Goal: Communication & Community: Answer question/provide support

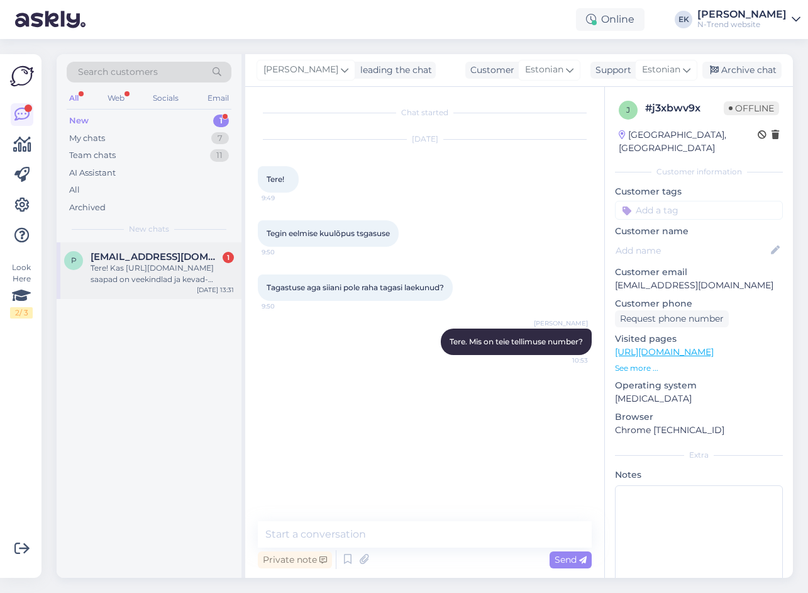
click at [145, 269] on div "Tere! Kas [URL][DOMAIN_NAME] saapad on veekindlad ja kevad-sügiseks sobilikud? …" at bounding box center [162, 273] width 143 height 23
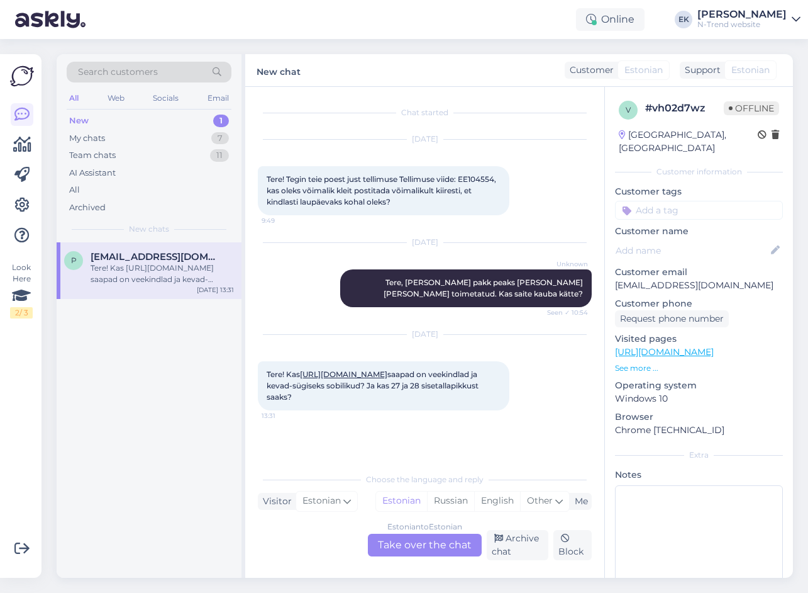
click at [335, 376] on link "[URL][DOMAIN_NAME]" at bounding box center [343, 373] width 87 height 9
click at [395, 544] on div "Estonian to Estonian Take over the chat" at bounding box center [425, 544] width 114 height 23
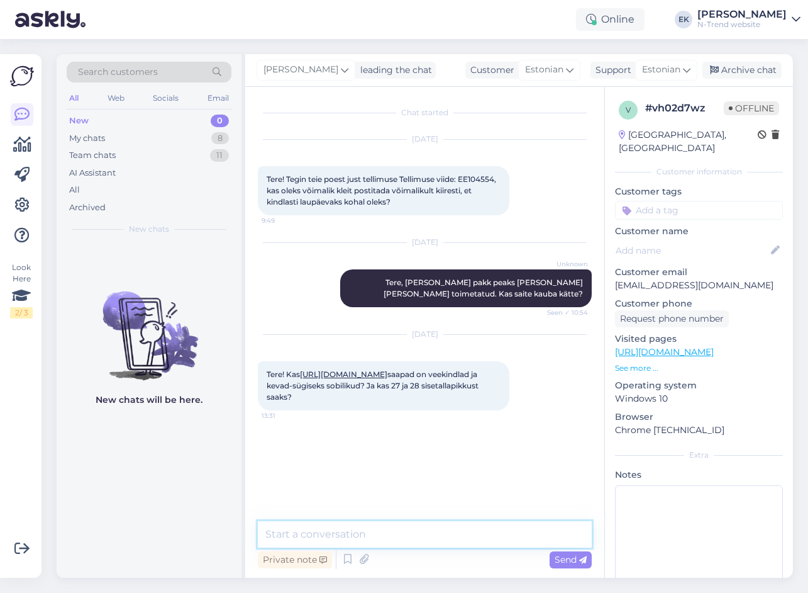
click at [356, 533] on textarea at bounding box center [425, 534] width 334 height 26
click at [303, 533] on textarea at bounding box center [425, 534] width 334 height 26
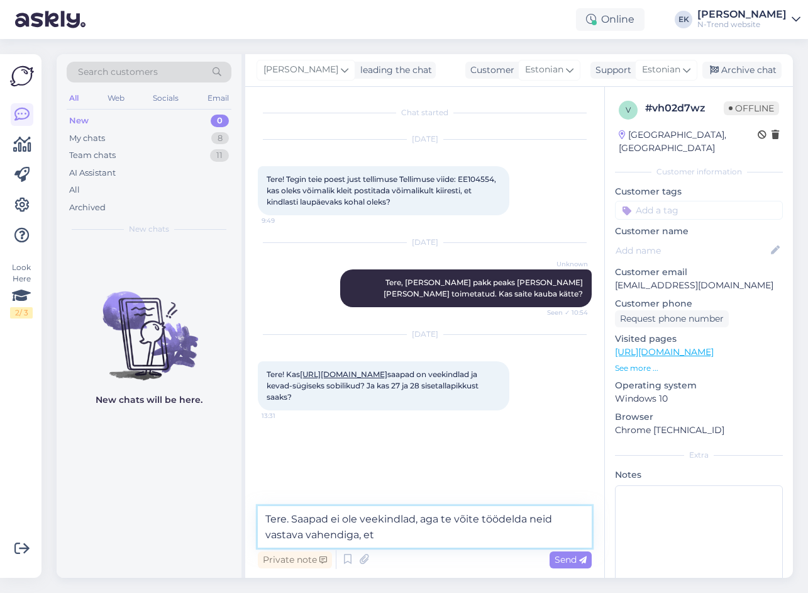
drag, startPoint x: 291, startPoint y: 516, endPoint x: 401, endPoint y: 534, distance: 111.5
click at [401, 534] on textarea "Tere. Saapad ei ole veekindlad, aga te võite töödelda neid vastava vahendiga, et" at bounding box center [425, 527] width 334 height 42
type textarea "Tere."
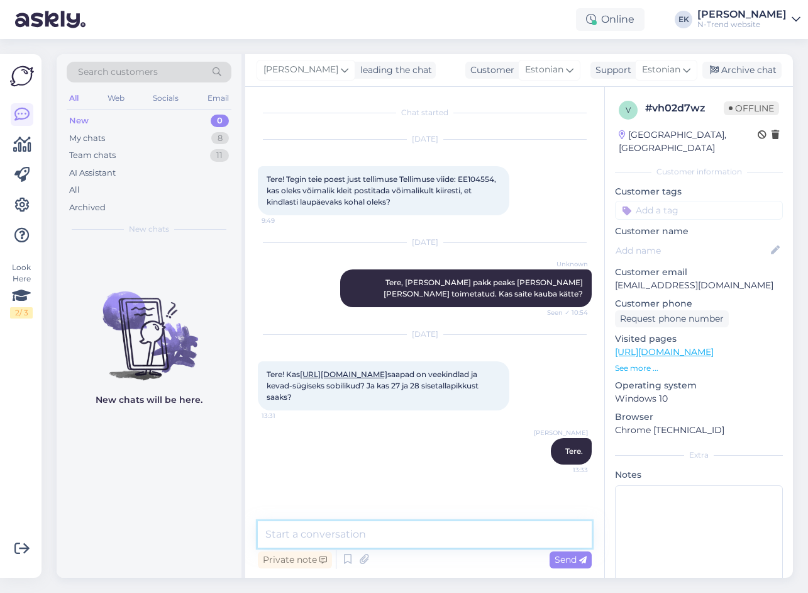
click at [430, 538] on textarea at bounding box center [425, 534] width 334 height 26
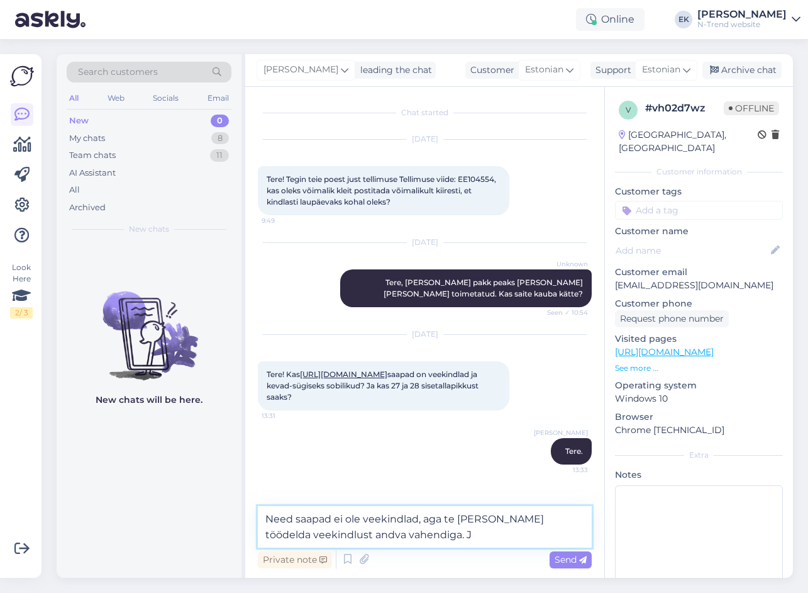
type textarea "Need saapad ei ole veekindlad, aga te [PERSON_NAME] töödelda veekindlust andva …"
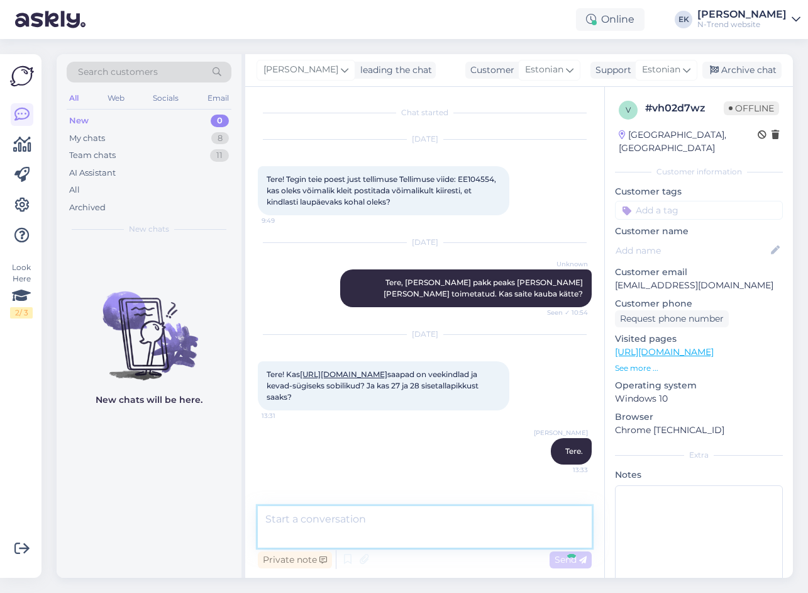
scroll to position [45, 0]
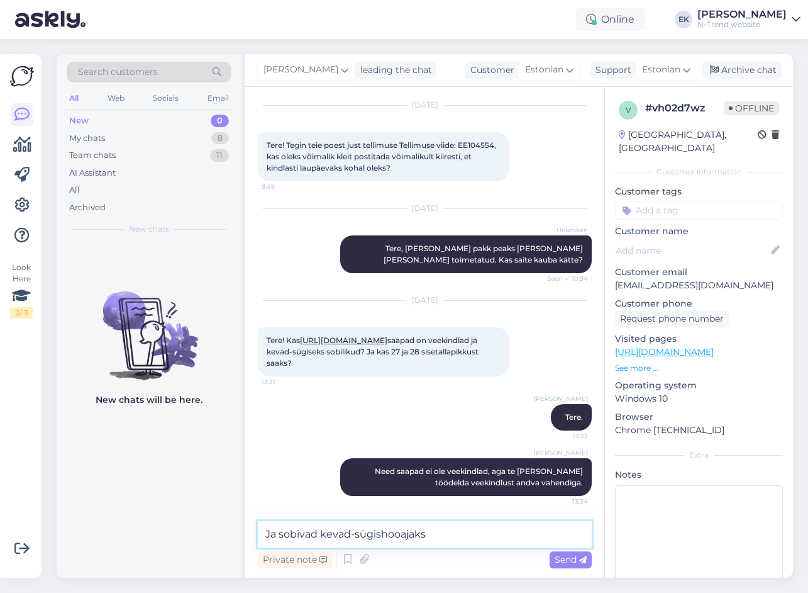
type textarea "Ja sobivad kevad-sügishooajaks."
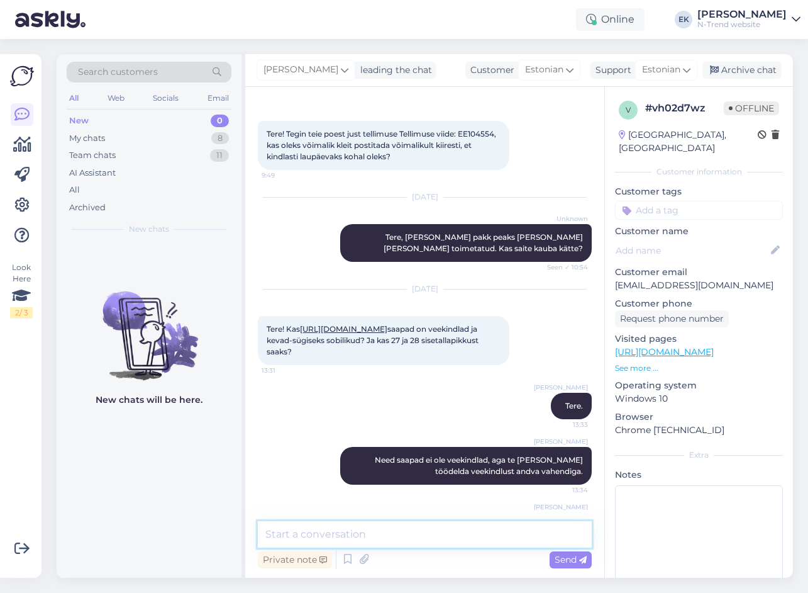
scroll to position [99, 0]
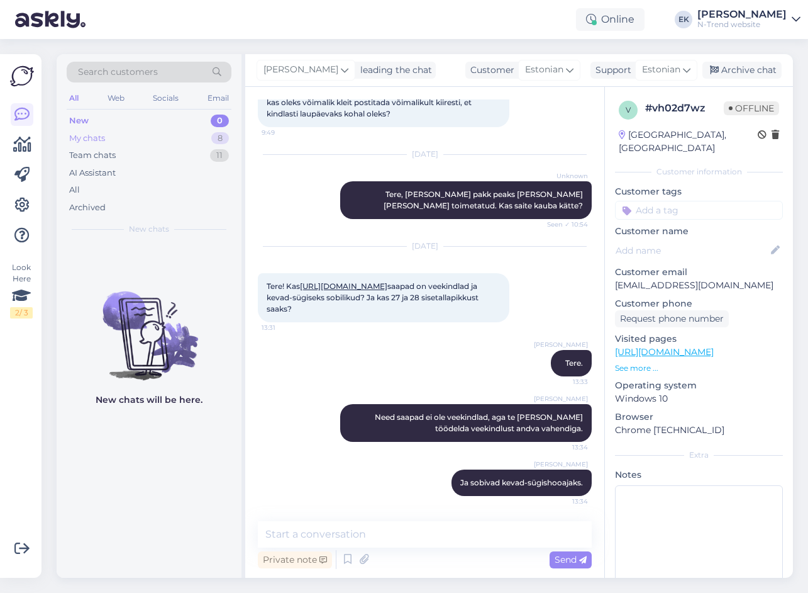
click at [89, 139] on div "My chats" at bounding box center [87, 138] width 36 height 13
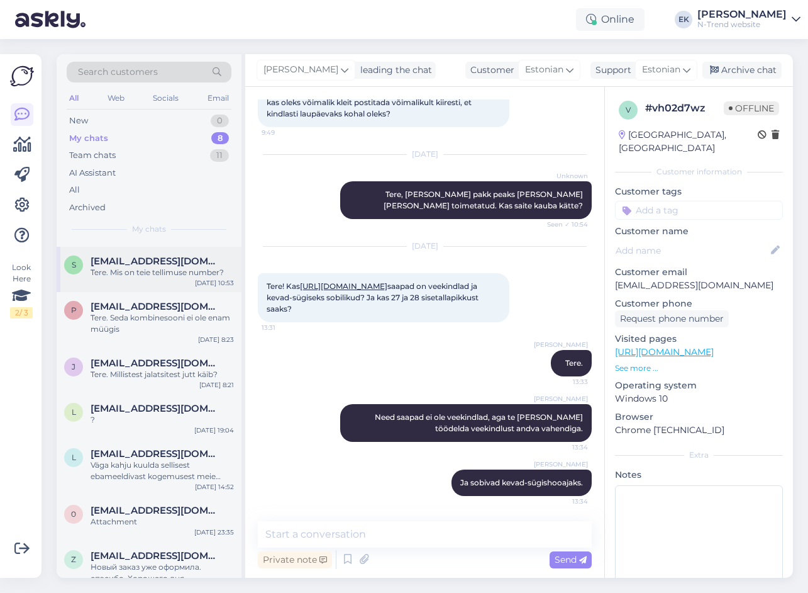
scroll to position [61, 0]
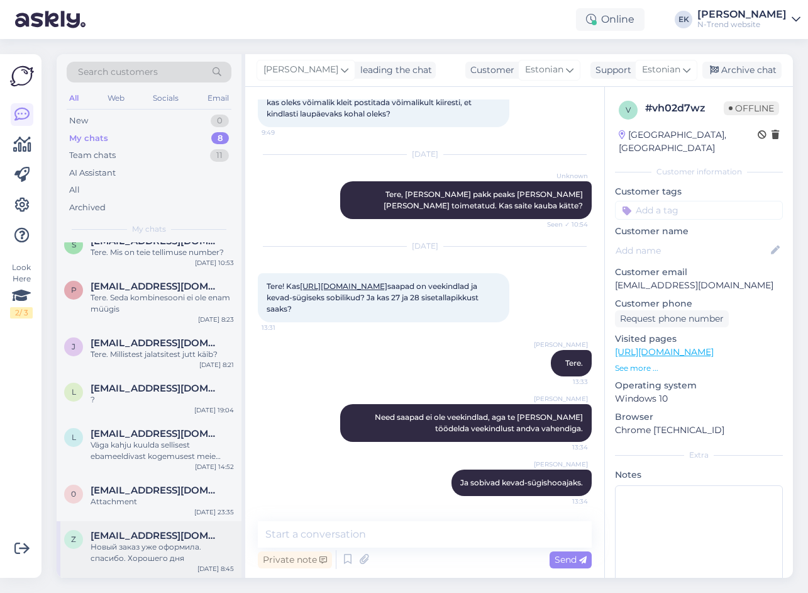
click at [141, 550] on div "Новый заказ уже оформила. спасибо. Хорошего дня" at bounding box center [162, 552] width 143 height 23
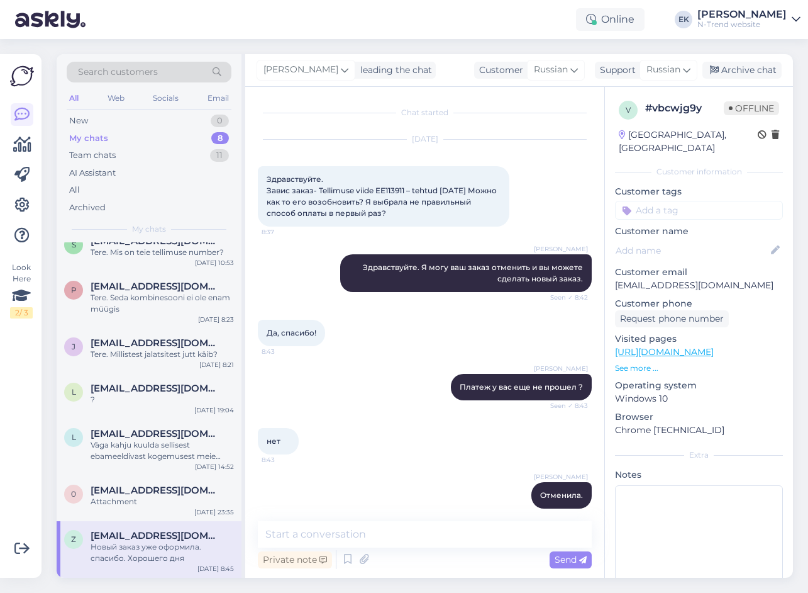
scroll to position [67, 0]
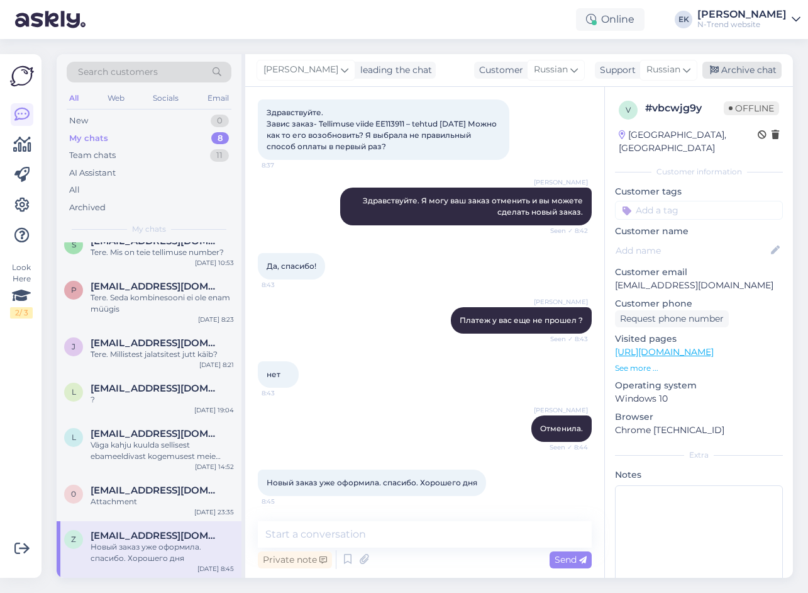
click at [741, 71] on div "Archive chat" at bounding box center [742, 70] width 79 height 17
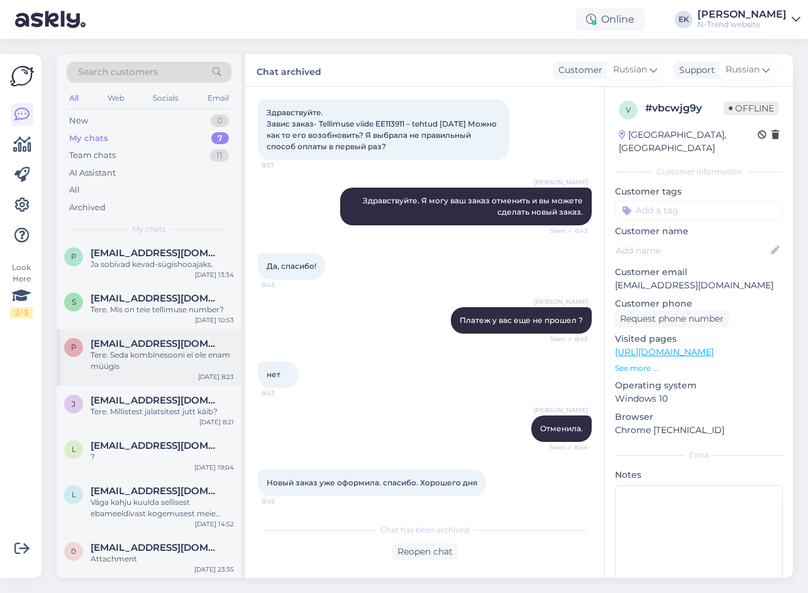
scroll to position [4, 0]
click at [80, 152] on div "Team chats" at bounding box center [92, 155] width 47 height 13
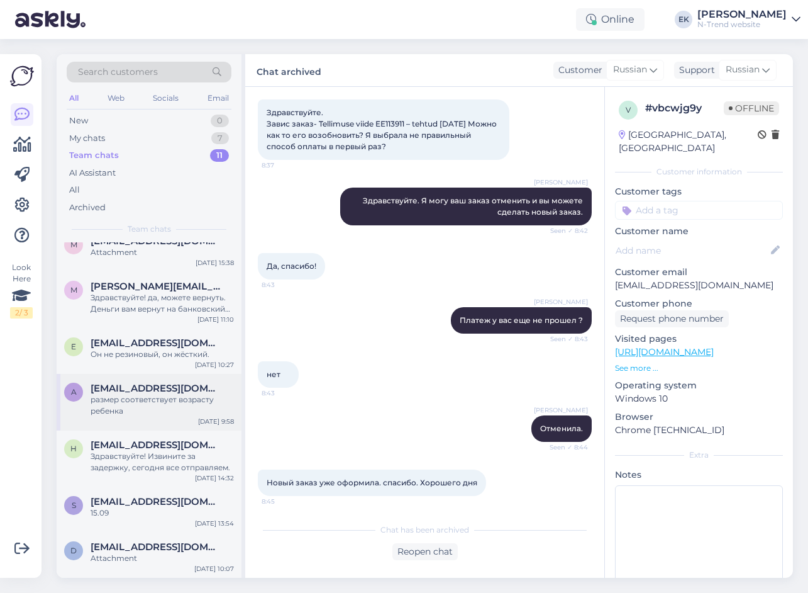
scroll to position [0, 0]
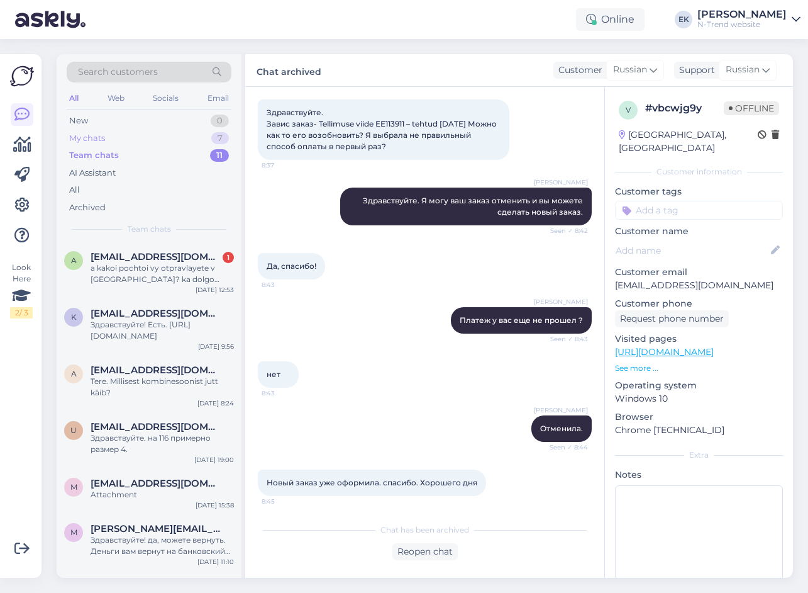
click at [97, 142] on div "My chats" at bounding box center [87, 138] width 36 height 13
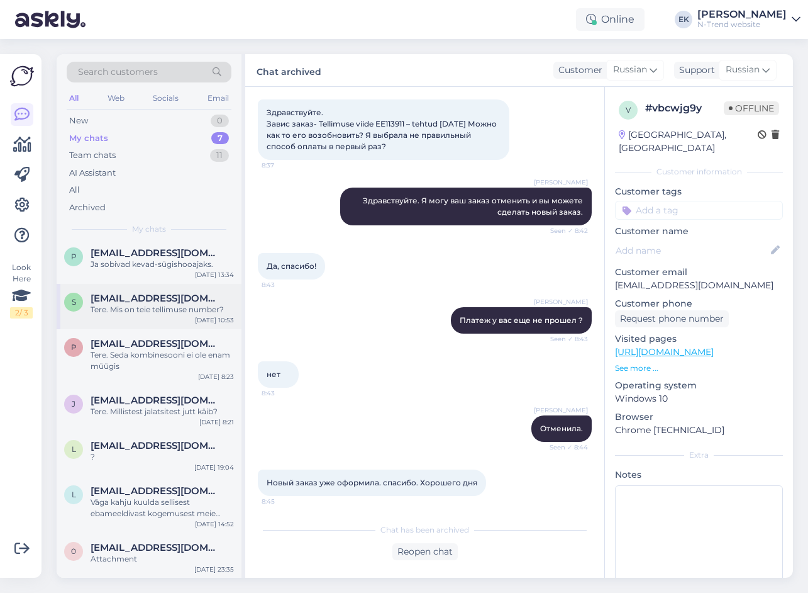
scroll to position [4, 0]
click at [165, 554] on div "Attachment" at bounding box center [162, 557] width 143 height 11
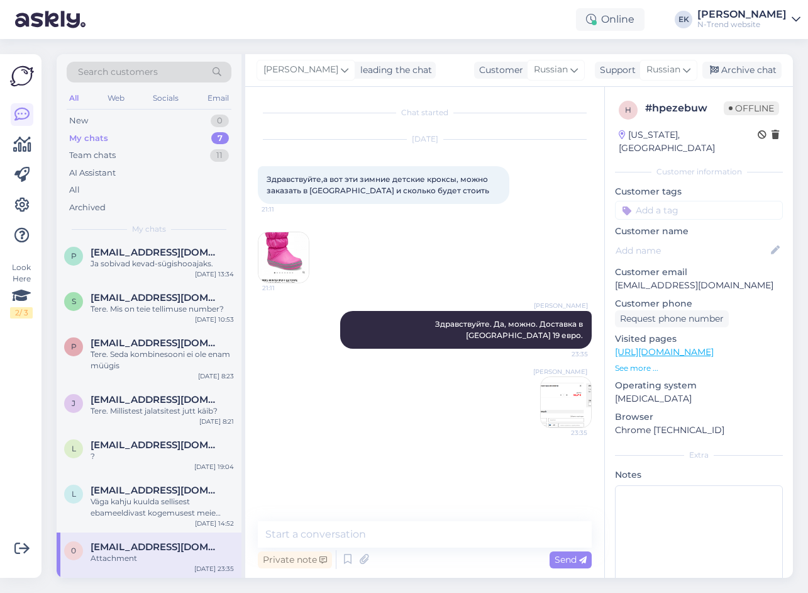
scroll to position [0, 0]
drag, startPoint x: 739, startPoint y: 69, endPoint x: 518, endPoint y: 159, distance: 238.7
click at [740, 69] on div "Archive chat" at bounding box center [742, 70] width 79 height 17
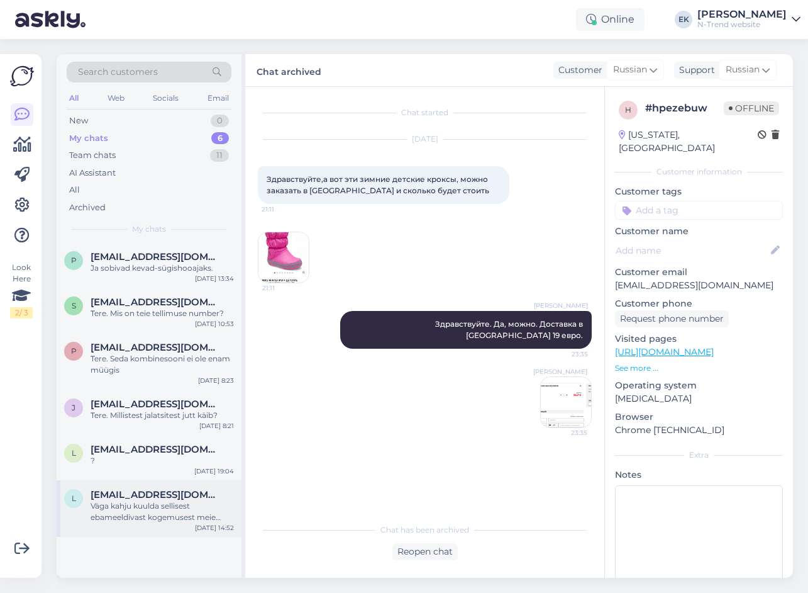
click at [149, 505] on div "Väga kahju kuulda sellisest ebameeldivast kogemusest meie kaupluses. Palun vaba…" at bounding box center [162, 511] width 143 height 23
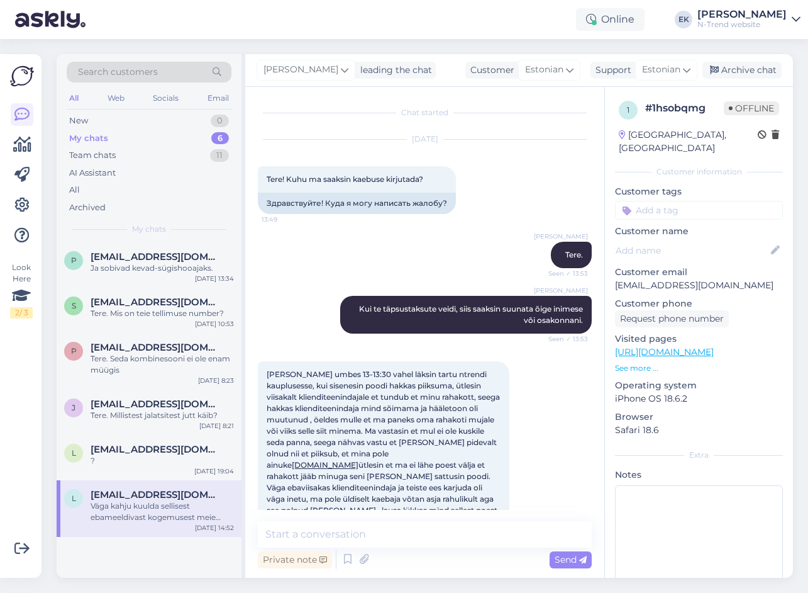
scroll to position [127, 0]
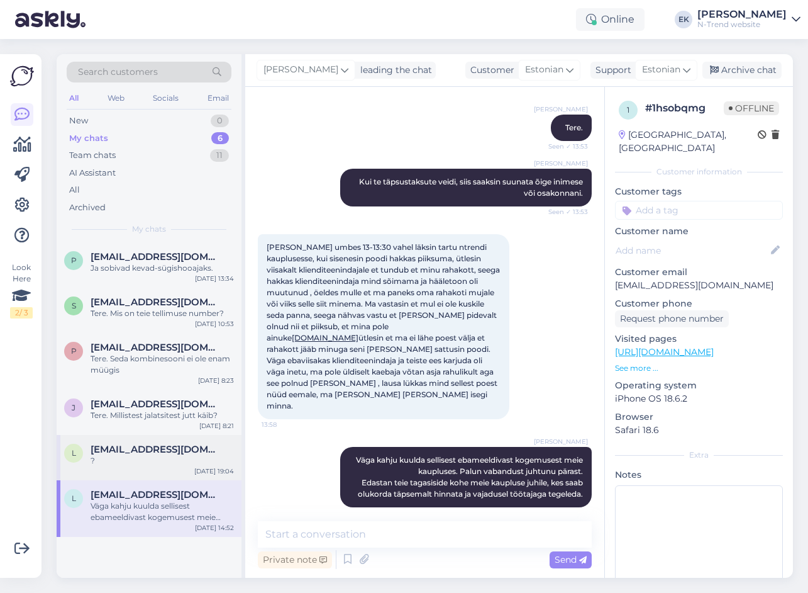
click at [121, 452] on span "[EMAIL_ADDRESS][DOMAIN_NAME]" at bounding box center [156, 448] width 131 height 11
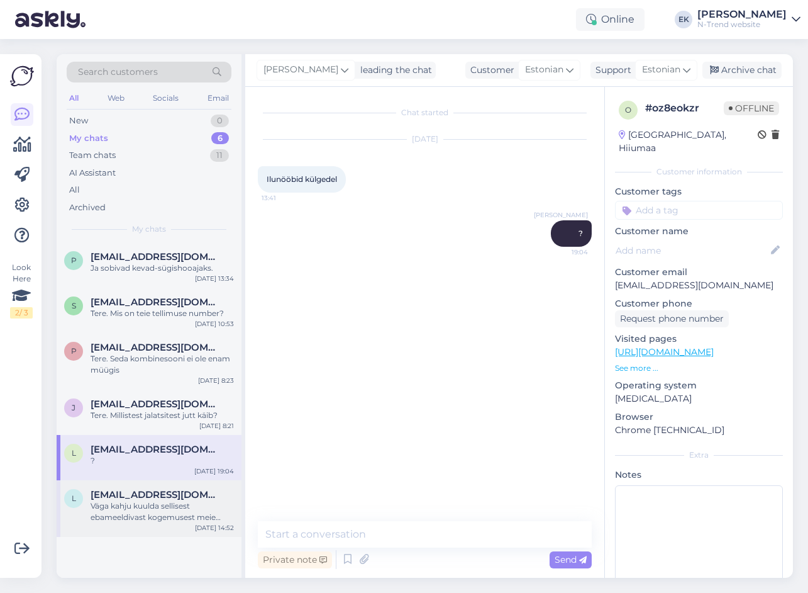
click at [167, 506] on div "Väga kahju kuulda sellisest ebameeldivast kogemusest meie kaupluses. Palun vaba…" at bounding box center [162, 511] width 143 height 23
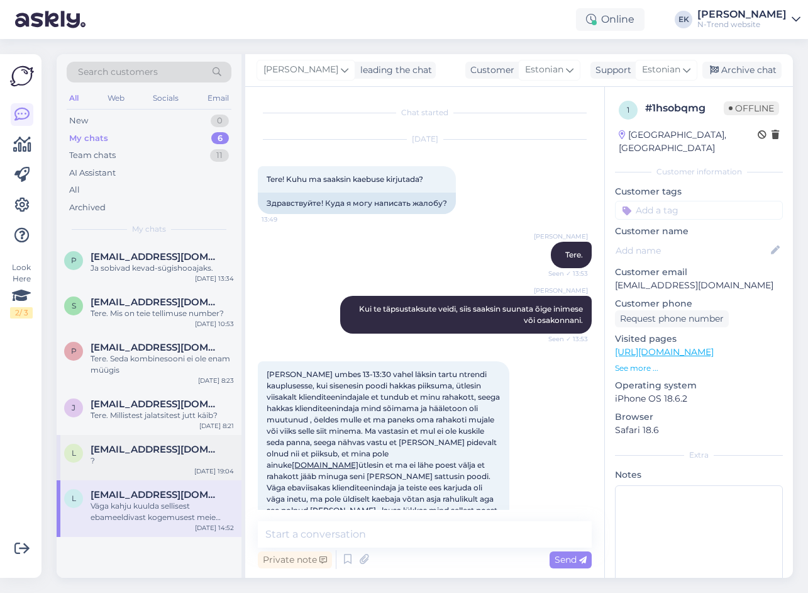
scroll to position [127, 0]
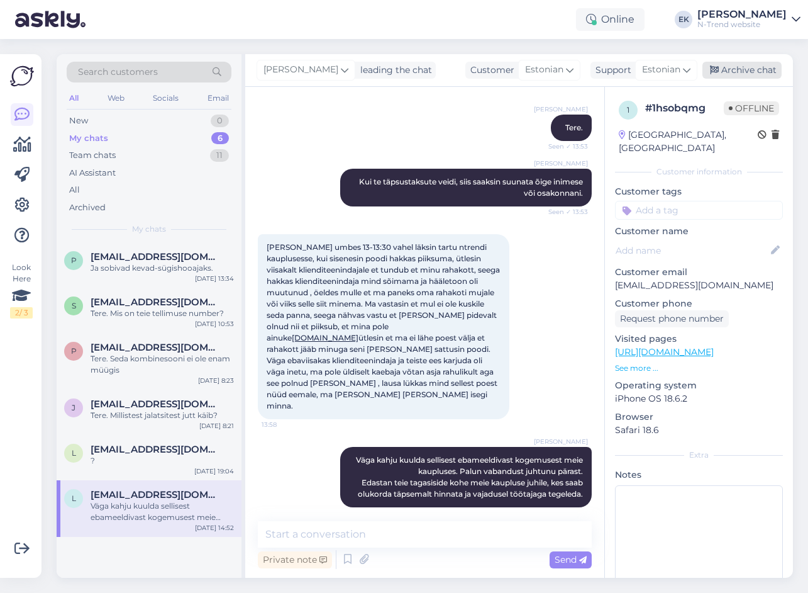
click at [739, 65] on div "Archive chat" at bounding box center [742, 70] width 79 height 17
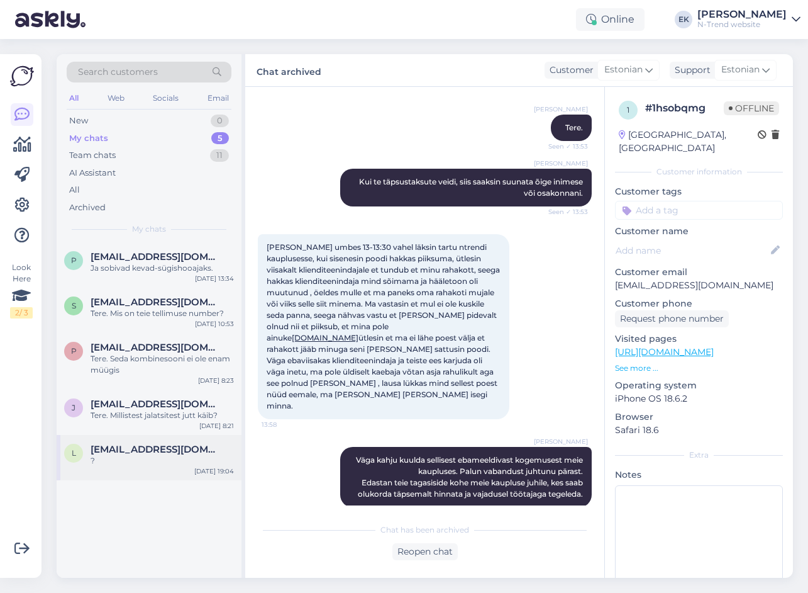
click at [130, 465] on div "?" at bounding box center [162, 460] width 143 height 11
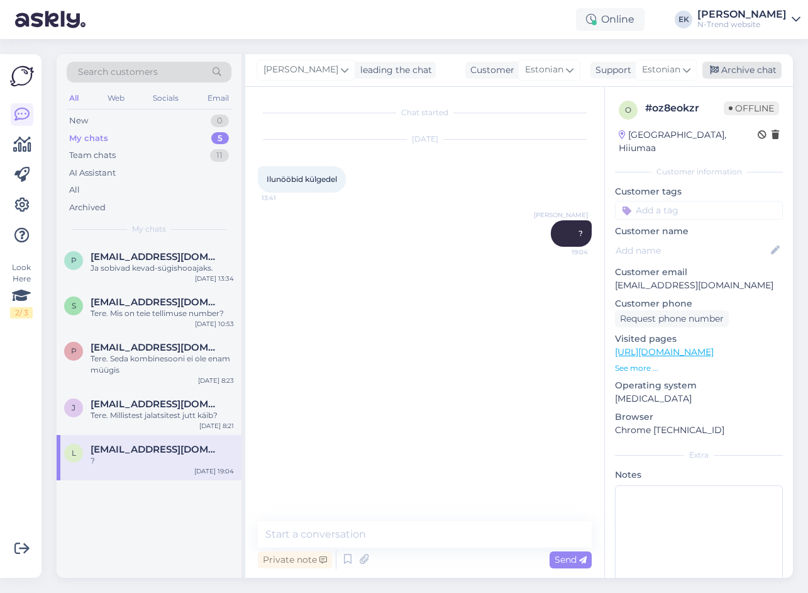
click at [740, 67] on div "Archive chat" at bounding box center [742, 70] width 79 height 17
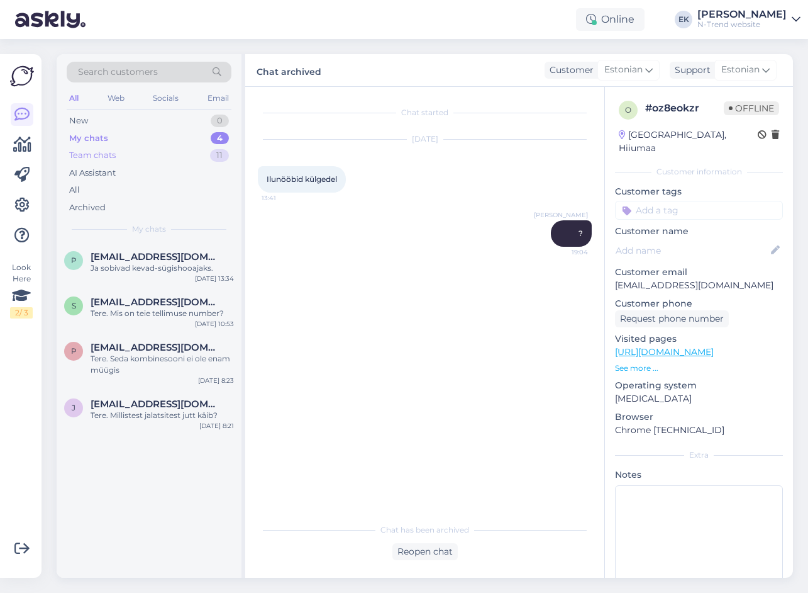
click at [106, 158] on div "Team chats" at bounding box center [92, 155] width 47 height 13
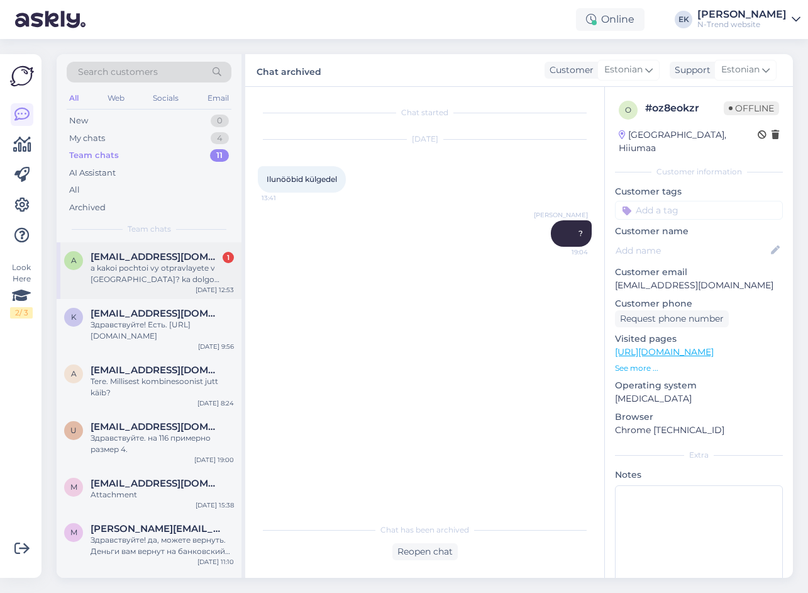
click at [120, 267] on div "a kakoi pochtoi vy otpravlayete v [GEOGRAPHIC_DATA]? ka dolgo budet idti posylk…" at bounding box center [162, 273] width 143 height 23
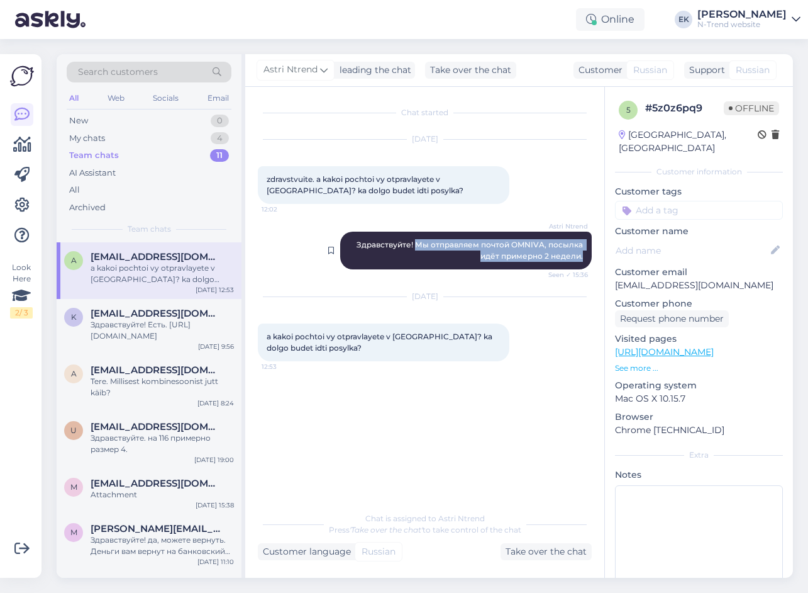
drag, startPoint x: 418, startPoint y: 244, endPoint x: 591, endPoint y: 257, distance: 172.9
click at [591, 257] on div "Astri Ntrend Здравствуйте! Мы отправляем почтой OMNIVA, посылка идёт примерно 2…" at bounding box center [466, 250] width 252 height 38
copy span "Мы отправляем почтой OMNIVA, посылка идёт примерно 2 недели."
click at [533, 553] on div "Take over the chat" at bounding box center [546, 551] width 91 height 17
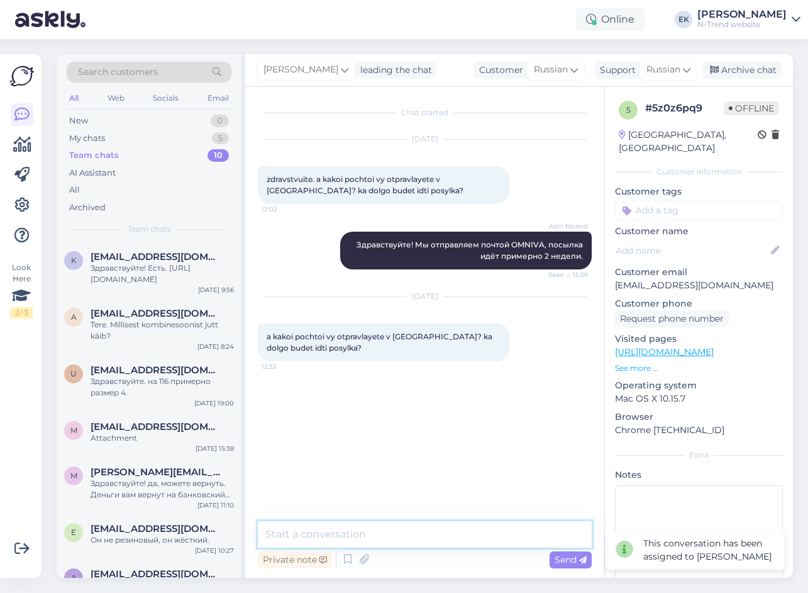
click at [345, 528] on textarea at bounding box center [425, 534] width 334 height 26
paste textarea "Мы отправляем почтой OMNIVA, посылка идёт примерно 2 недели."
type textarea "Мы отправляем почтой OMNIVA, посылка идёт примерно 2 недели."
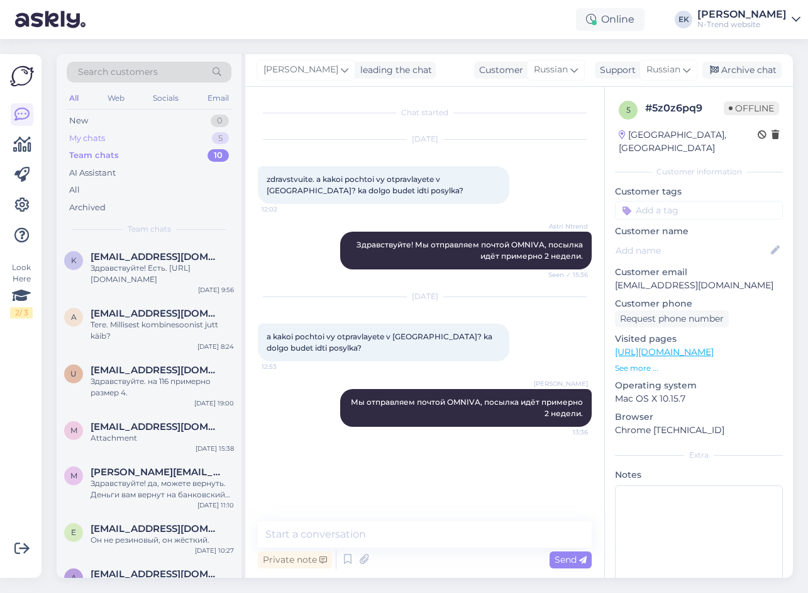
click at [97, 138] on div "My chats" at bounding box center [87, 138] width 36 height 13
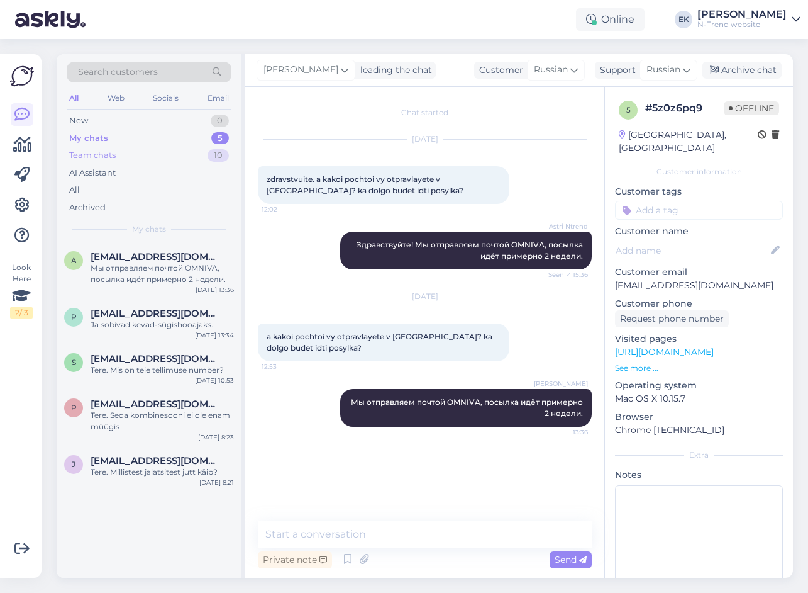
click at [84, 153] on div "Team chats" at bounding box center [92, 155] width 47 height 13
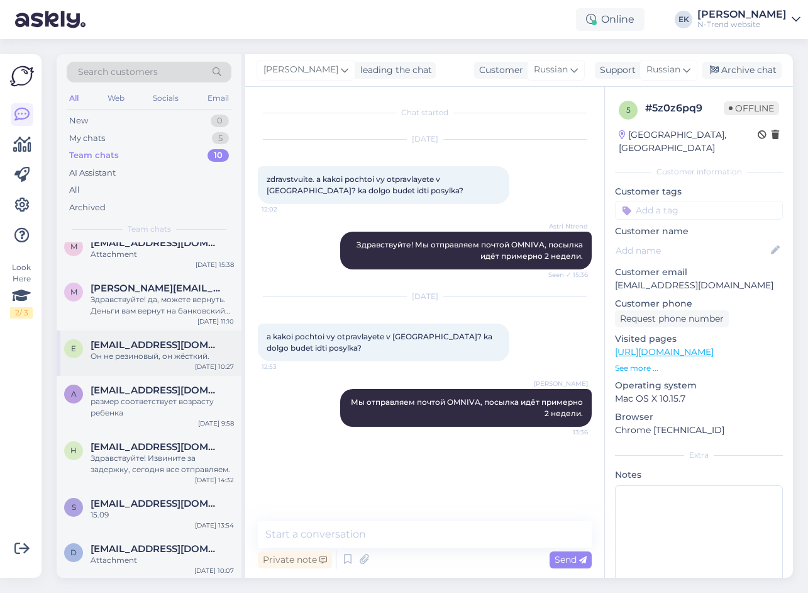
scroll to position [186, 0]
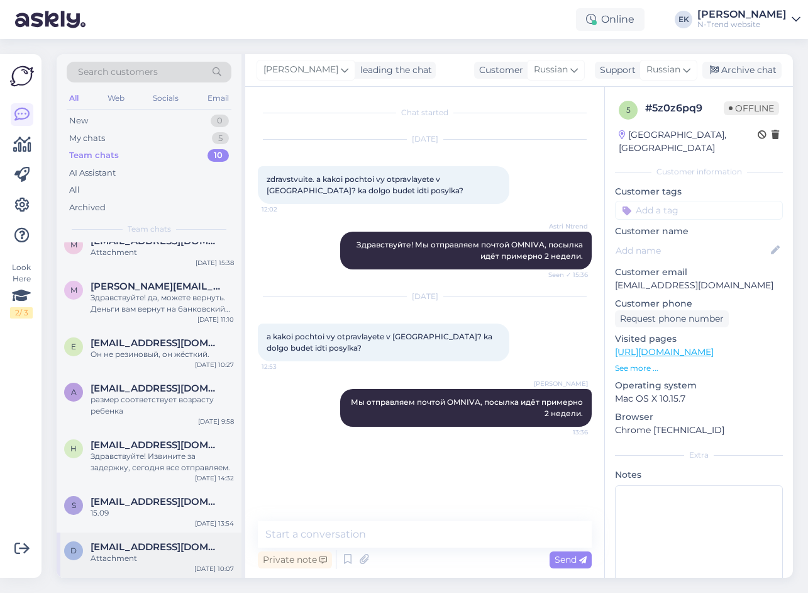
click at [147, 556] on div "Attachment" at bounding box center [162, 557] width 143 height 11
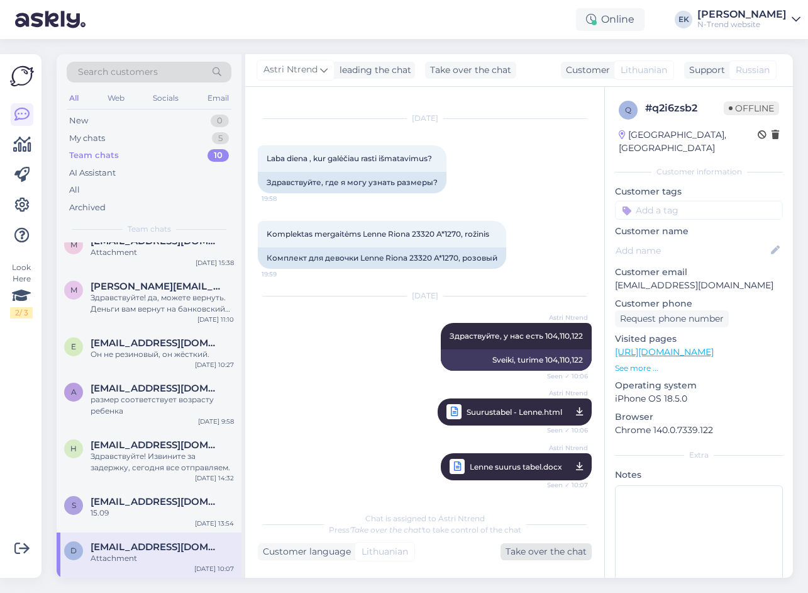
click at [522, 549] on div "Take over the chat" at bounding box center [546, 551] width 91 height 17
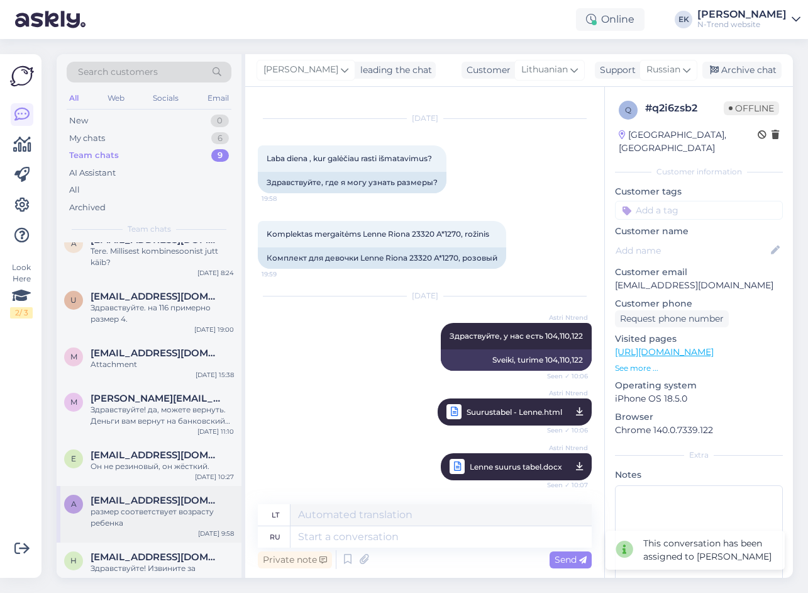
scroll to position [140, 0]
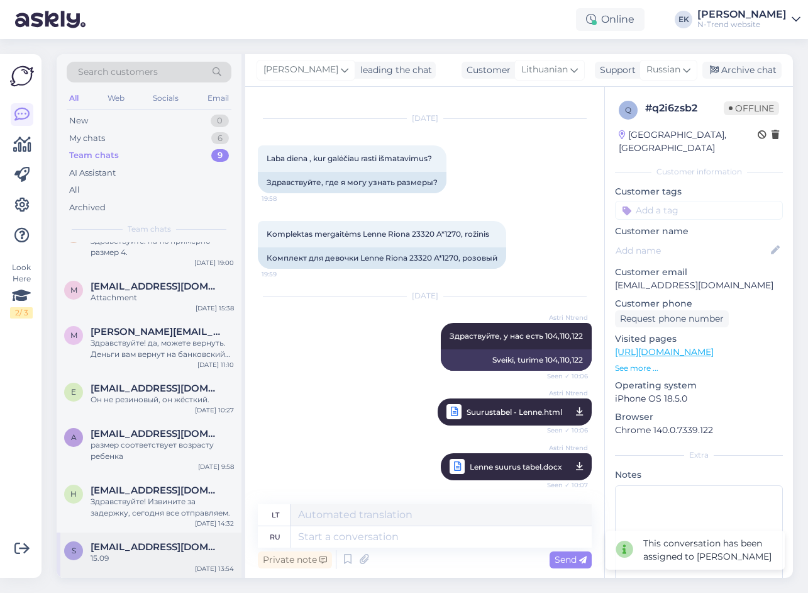
click at [145, 550] on span "[EMAIL_ADDRESS][DOMAIN_NAME]" at bounding box center [156, 546] width 131 height 11
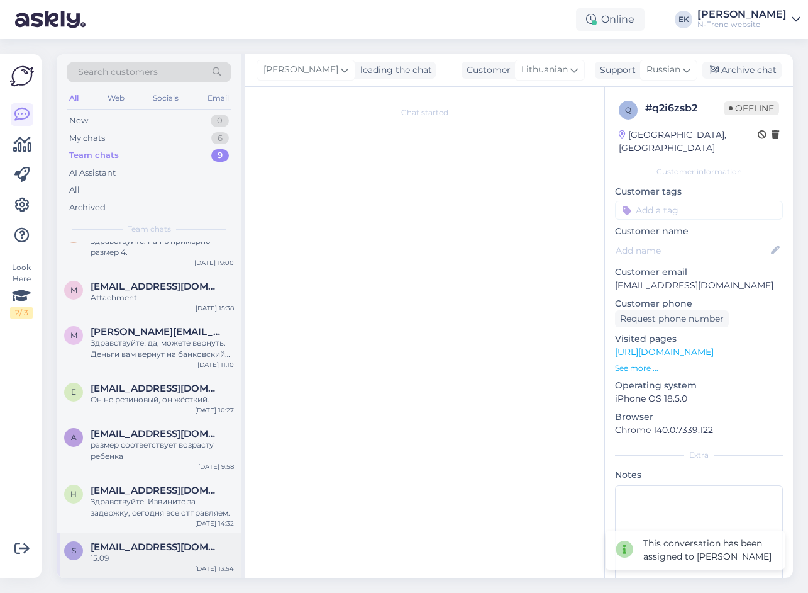
scroll to position [74, 0]
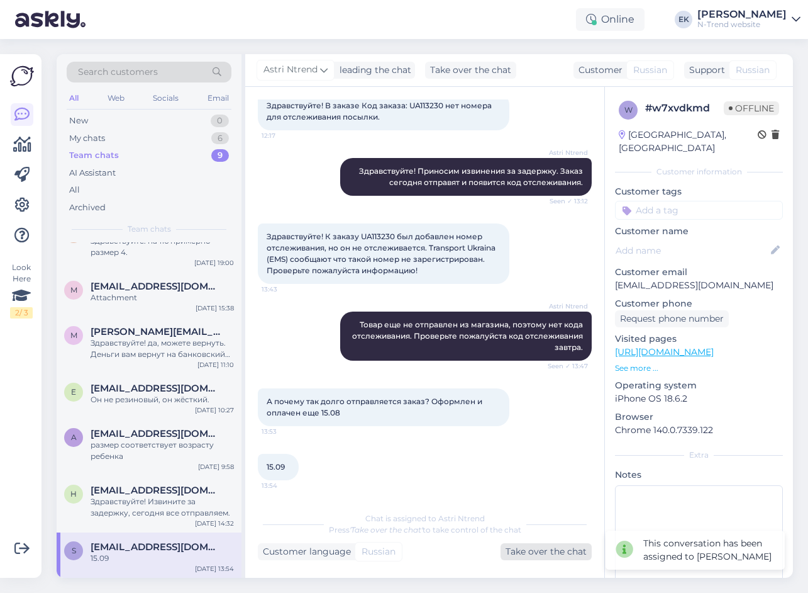
click at [543, 548] on div "Take over the chat" at bounding box center [546, 551] width 91 height 17
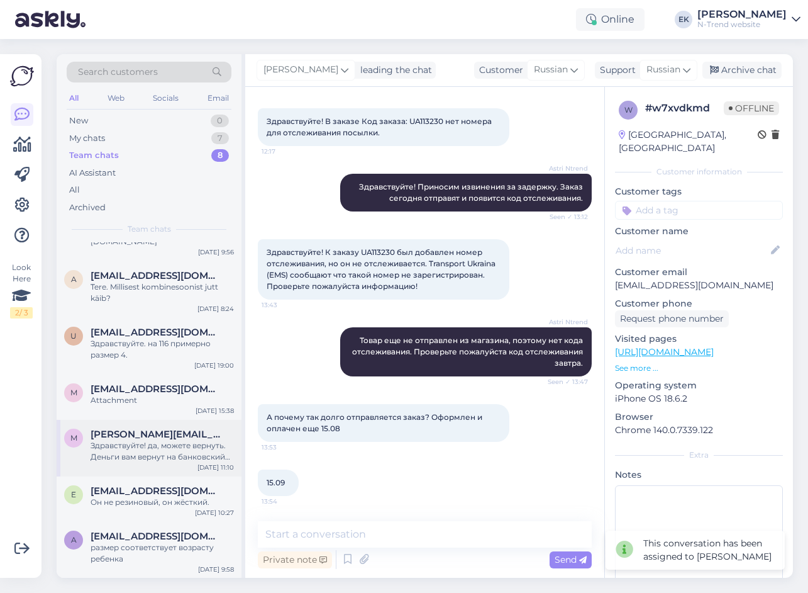
scroll to position [95, 0]
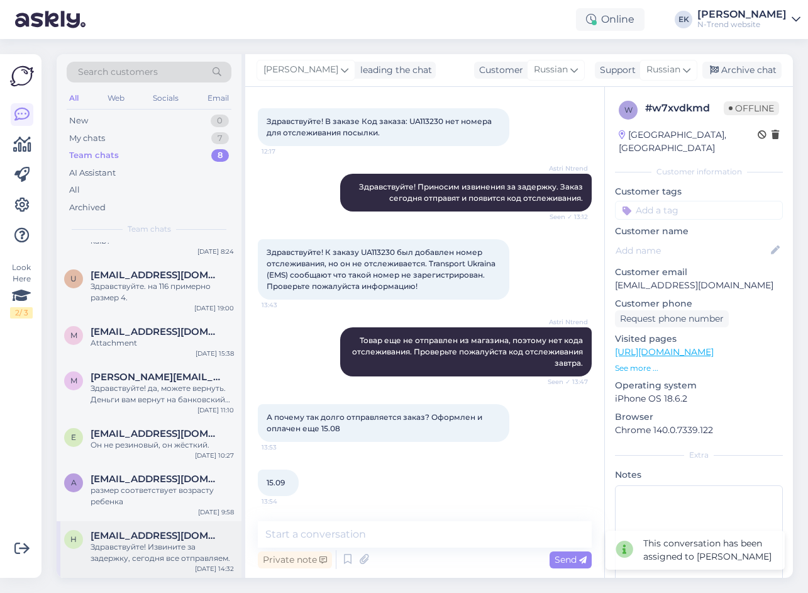
click at [145, 546] on div "Здравствуйте! Извините за задержку, сегодня все отправляем." at bounding box center [162, 552] width 143 height 23
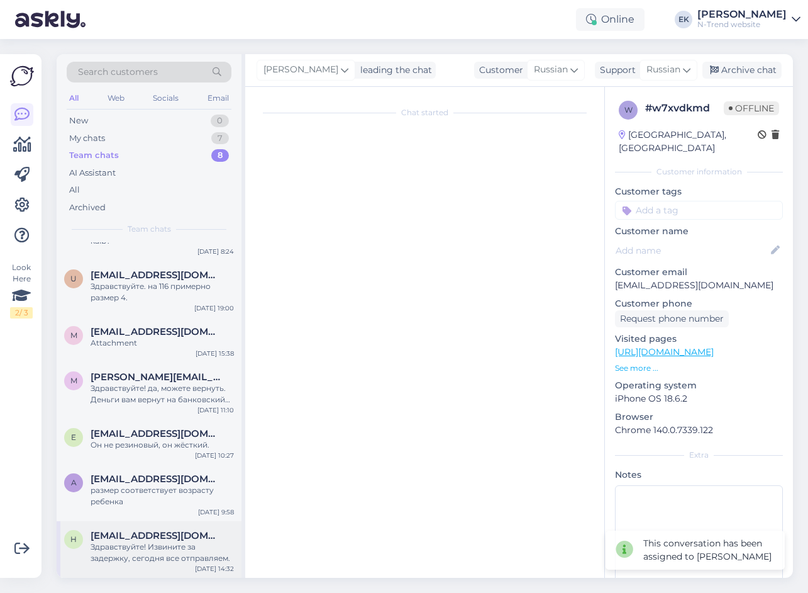
scroll to position [0, 0]
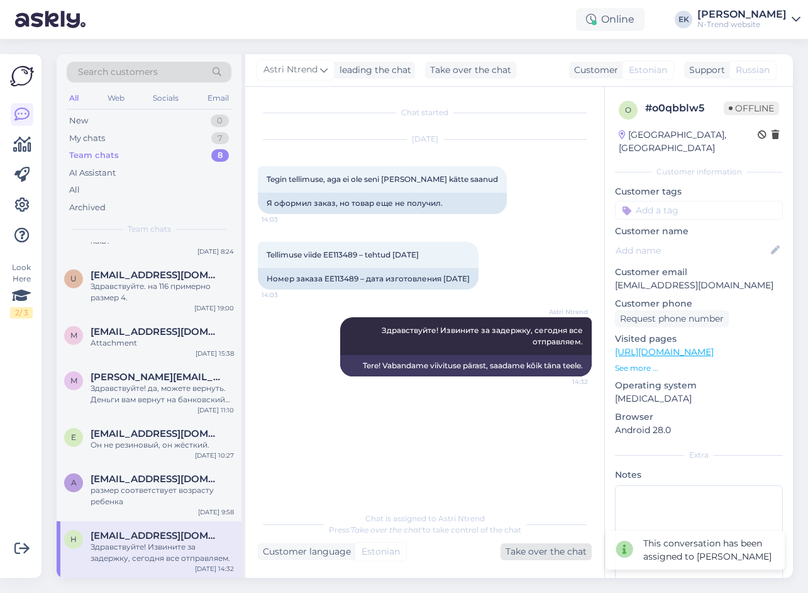
click at [531, 555] on div "Take over the chat" at bounding box center [546, 551] width 91 height 17
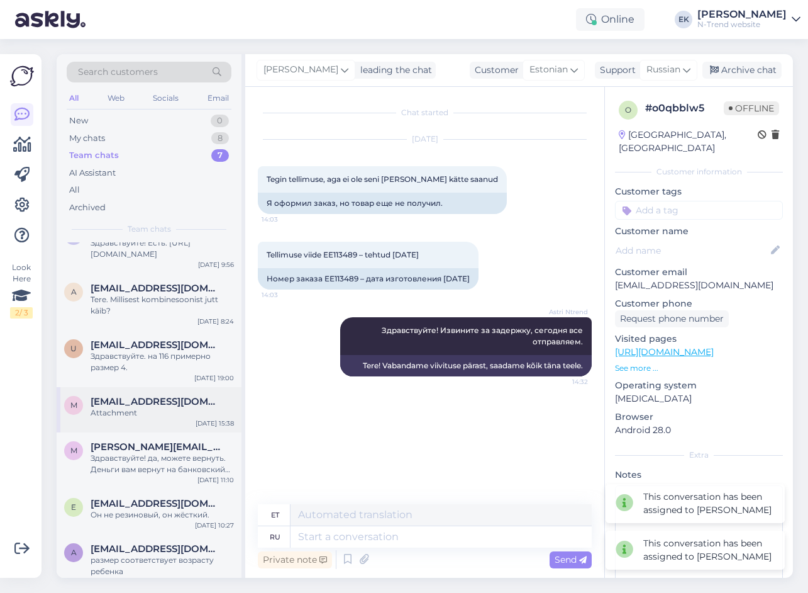
scroll to position [38, 0]
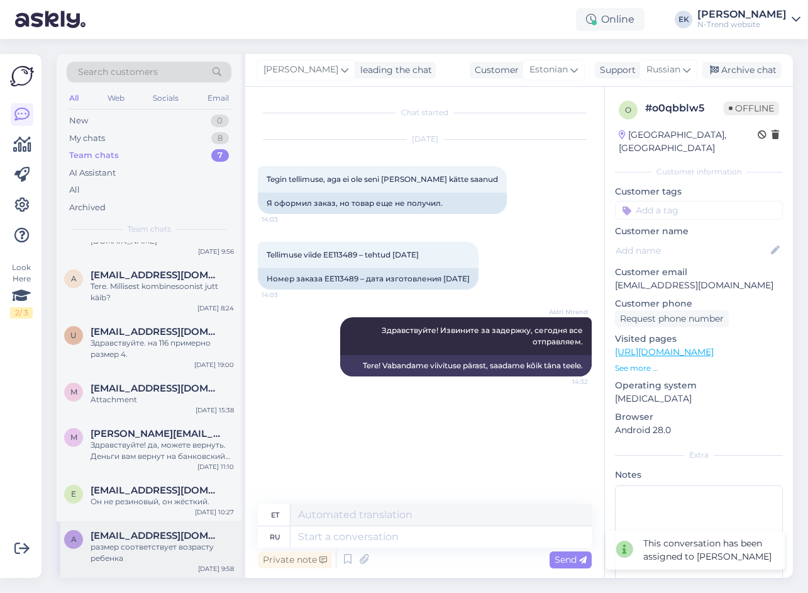
click at [152, 552] on div "размер соответствует возрасту ребенка" at bounding box center [162, 552] width 143 height 23
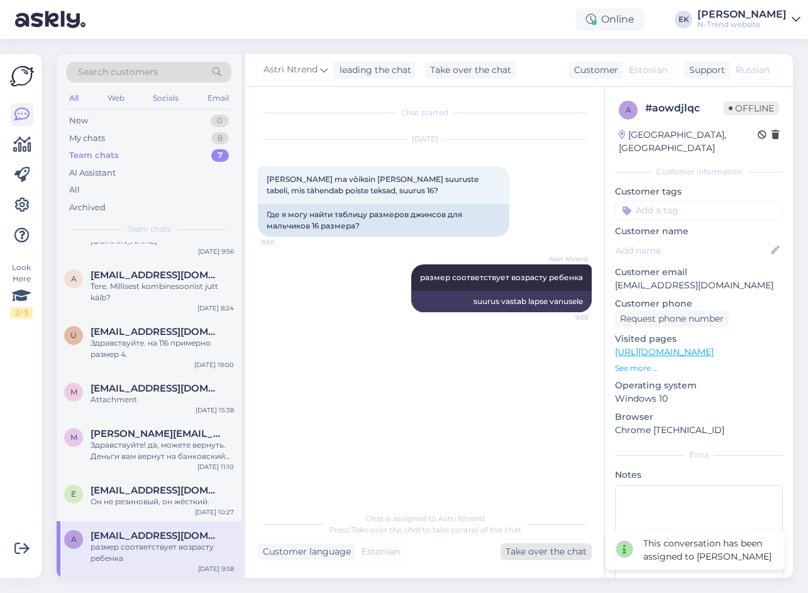
click at [549, 548] on div "Take over the chat" at bounding box center [546, 551] width 91 height 17
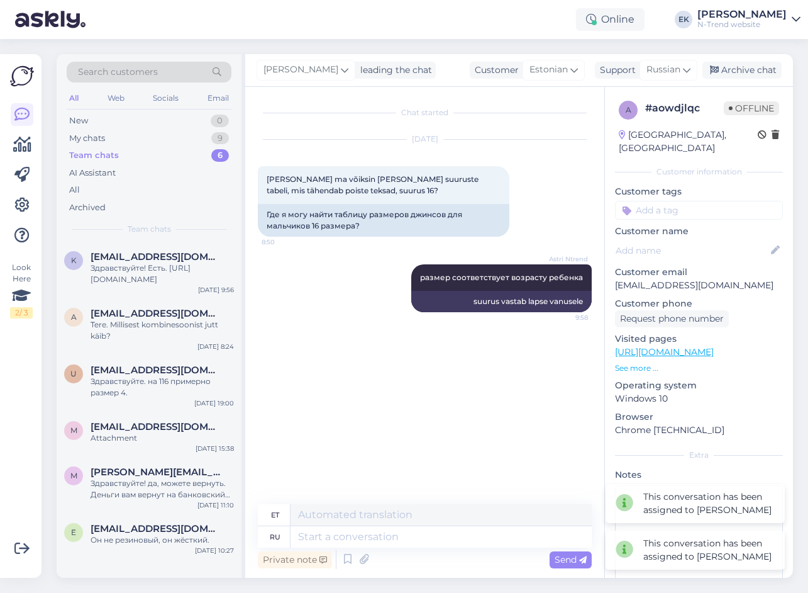
scroll to position [0, 0]
click at [157, 540] on div "Он не резиновый, он жёсткий." at bounding box center [162, 539] width 143 height 11
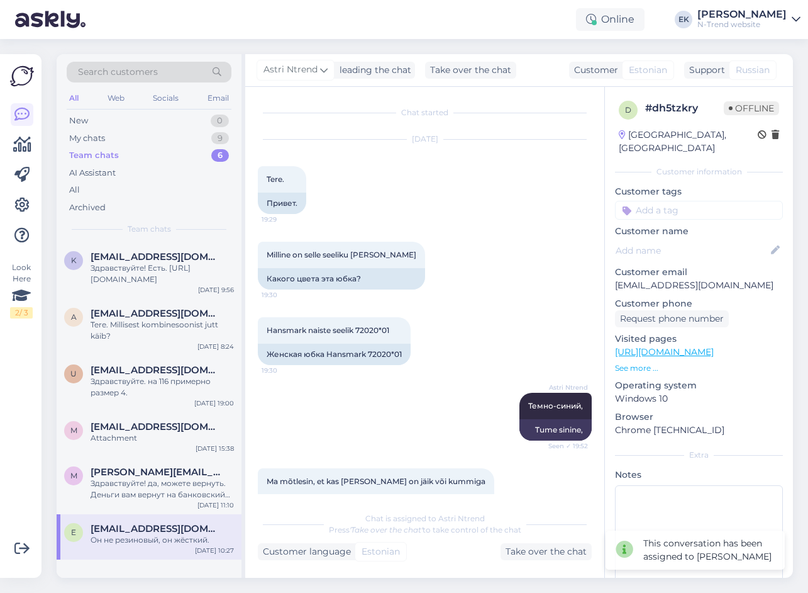
scroll to position [213, 0]
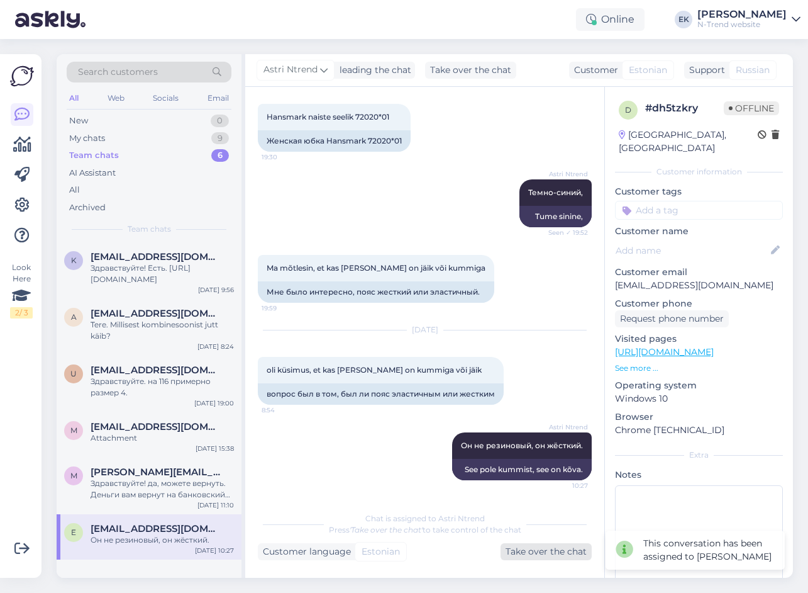
click at [532, 549] on div "Take over the chat" at bounding box center [546, 551] width 91 height 17
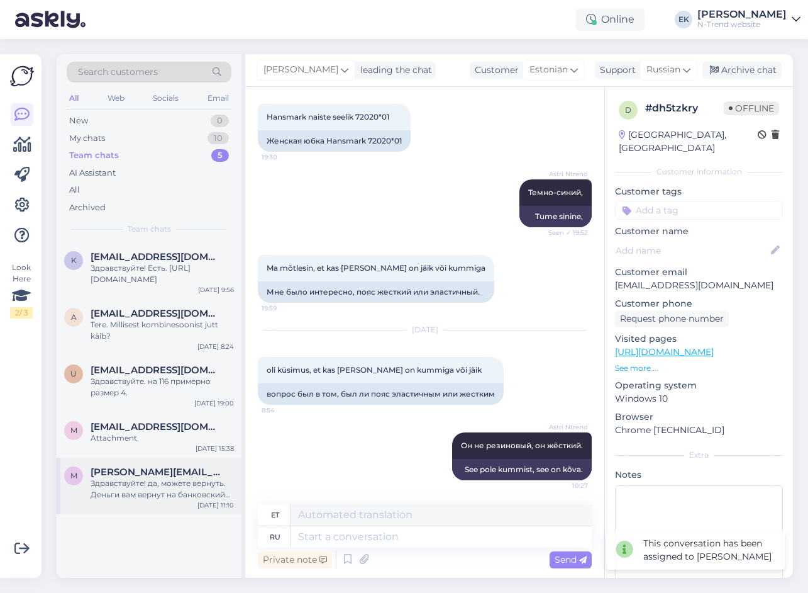
click at [148, 489] on div "Здравствуйте! да, можете вернуть. Деньги вам вернут на банковский счет." at bounding box center [162, 488] width 143 height 23
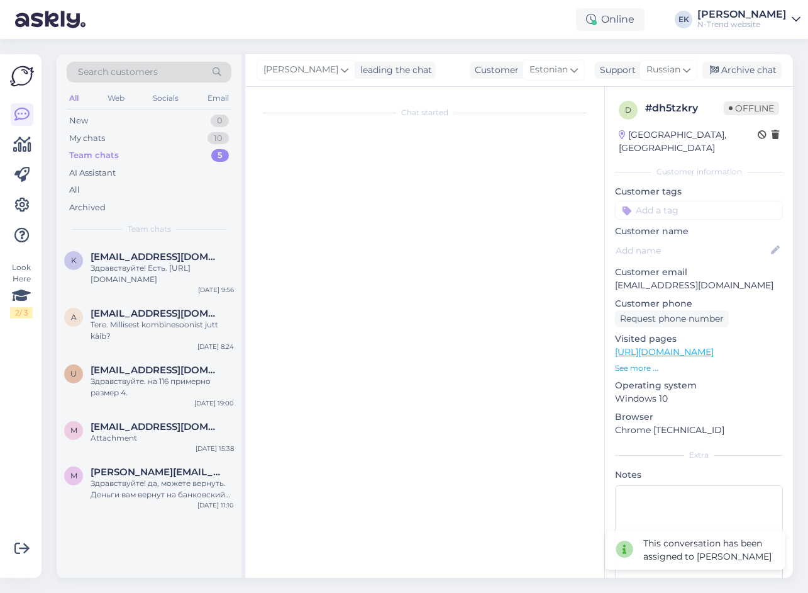
scroll to position [0, 0]
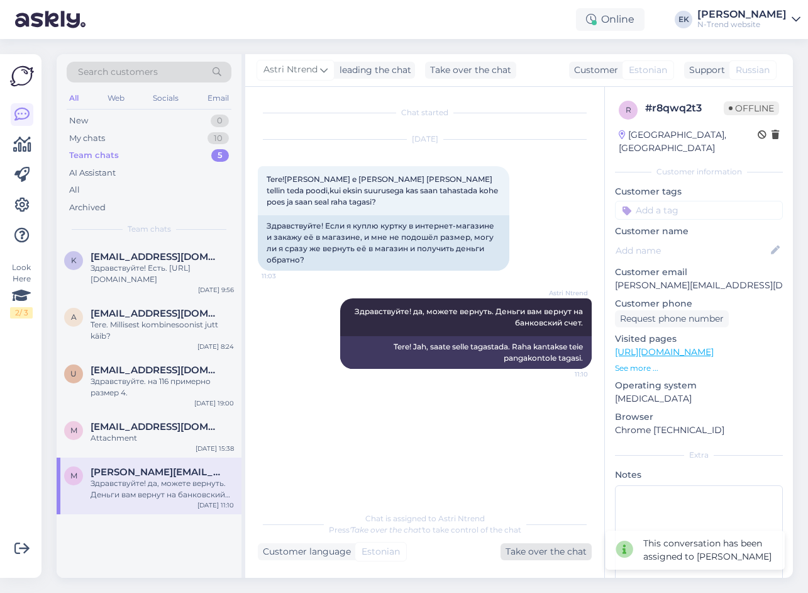
click at [549, 548] on div "Take over the chat" at bounding box center [546, 551] width 91 height 17
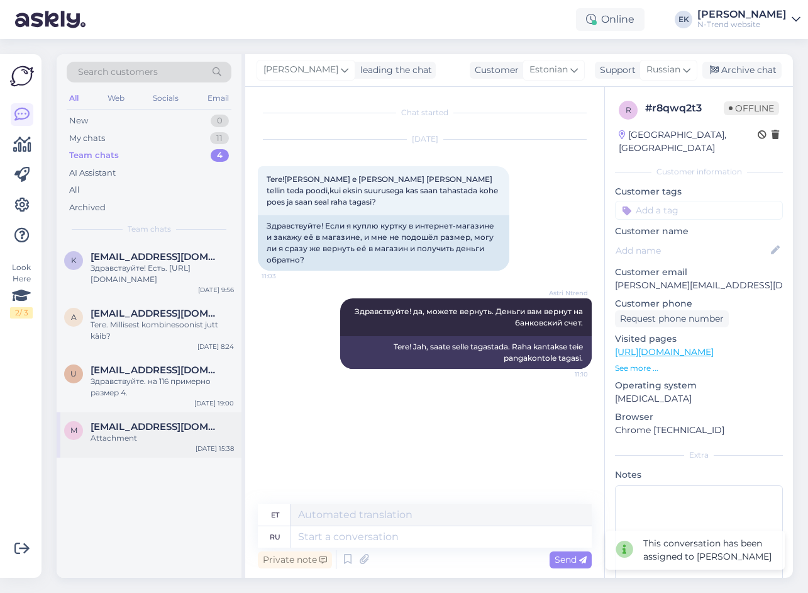
drag, startPoint x: 150, startPoint y: 430, endPoint x: 159, endPoint y: 430, distance: 8.8
click at [150, 430] on span "[EMAIL_ADDRESS][DOMAIN_NAME]" at bounding box center [156, 426] width 131 height 11
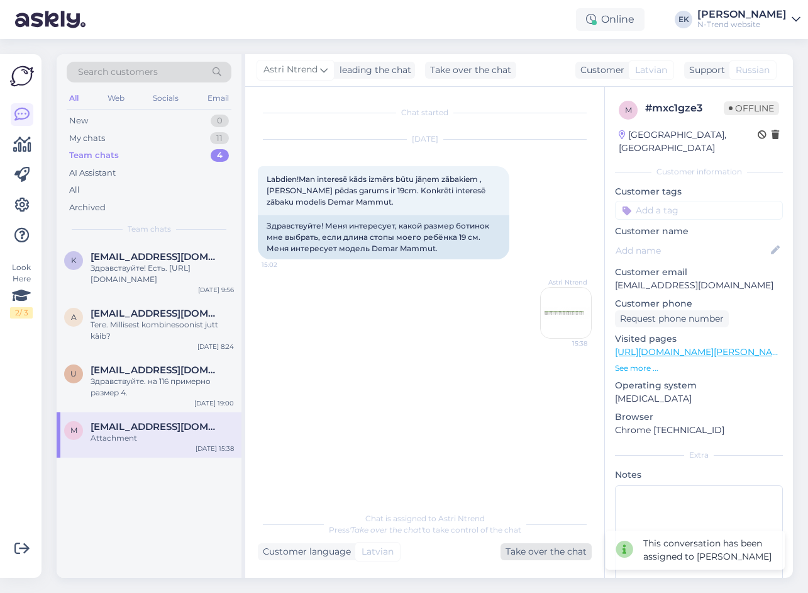
click at [552, 550] on div "Take over the chat" at bounding box center [546, 551] width 91 height 17
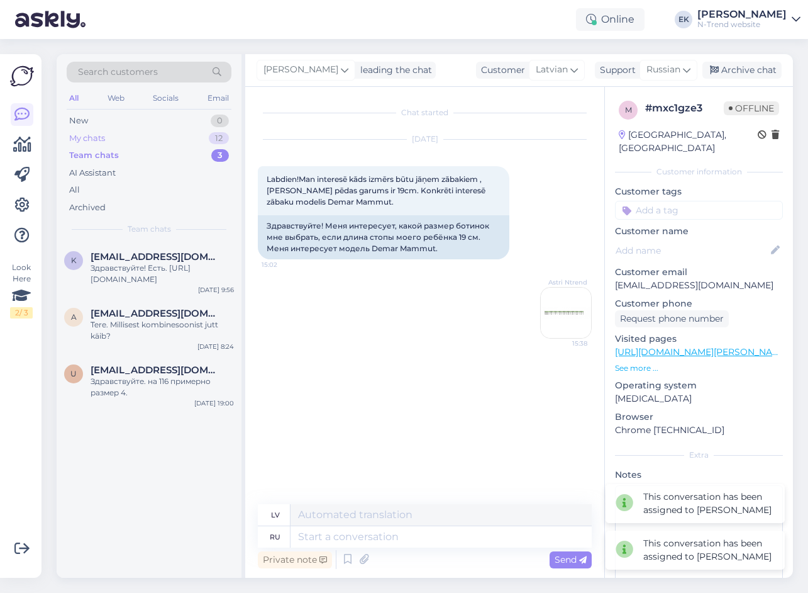
click at [112, 132] on div "My chats 12" at bounding box center [149, 139] width 165 height 18
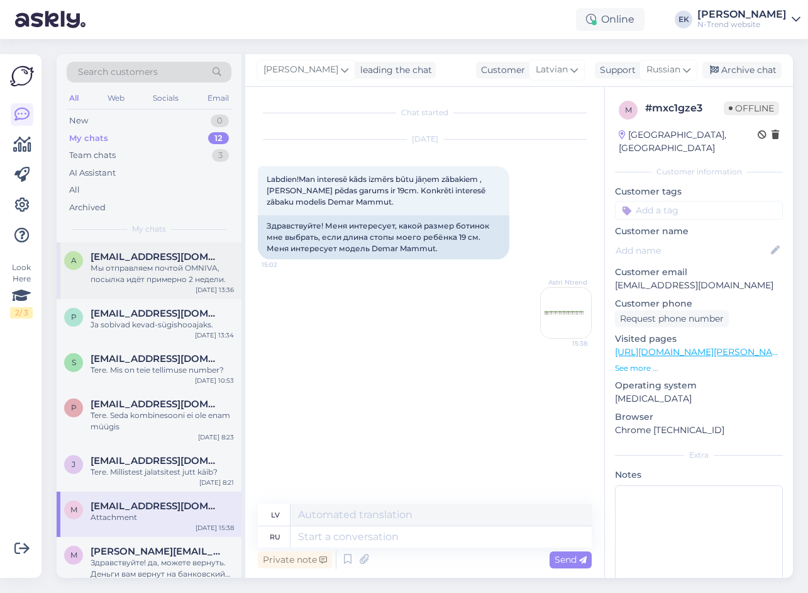
click at [143, 263] on div "Мы отправляем почтой OMNIVA, посылка идёт примерно 2 недели." at bounding box center [162, 273] width 143 height 23
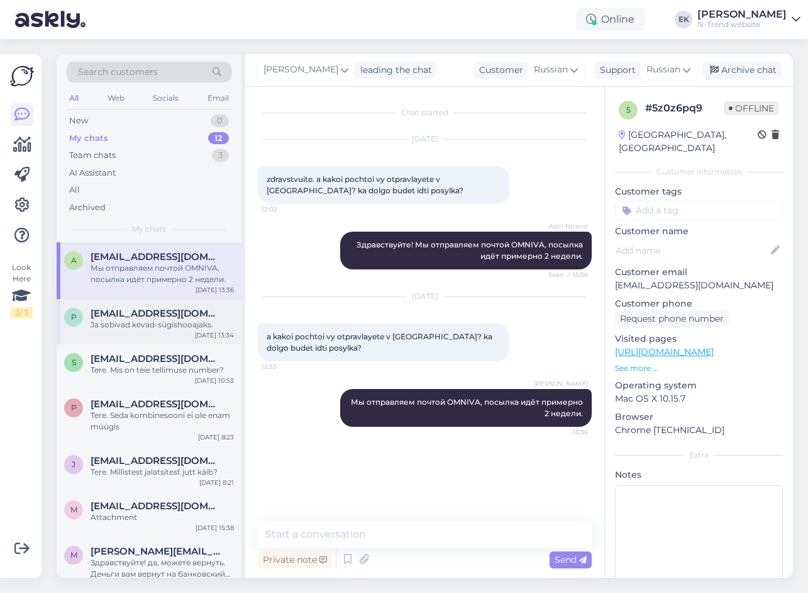
click at [121, 323] on div "Ja sobivad kevad-sügishooajaks." at bounding box center [162, 324] width 143 height 11
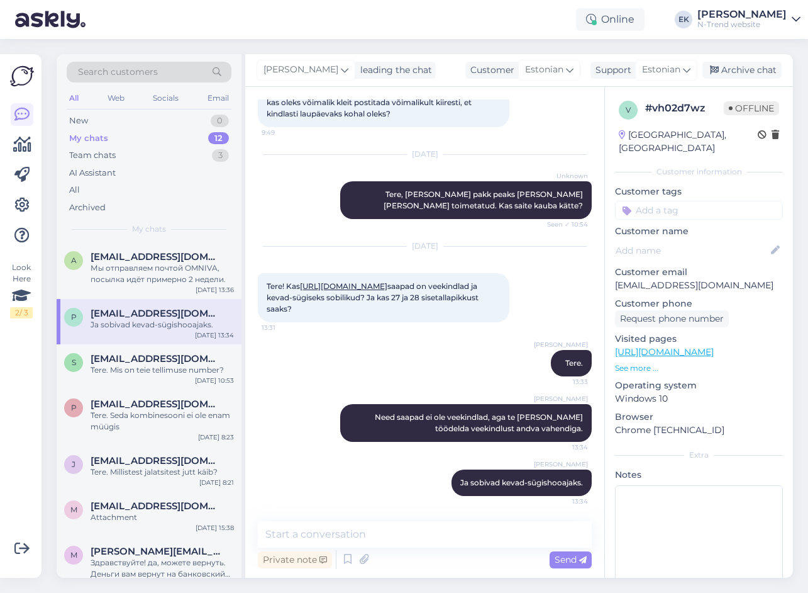
scroll to position [265, 0]
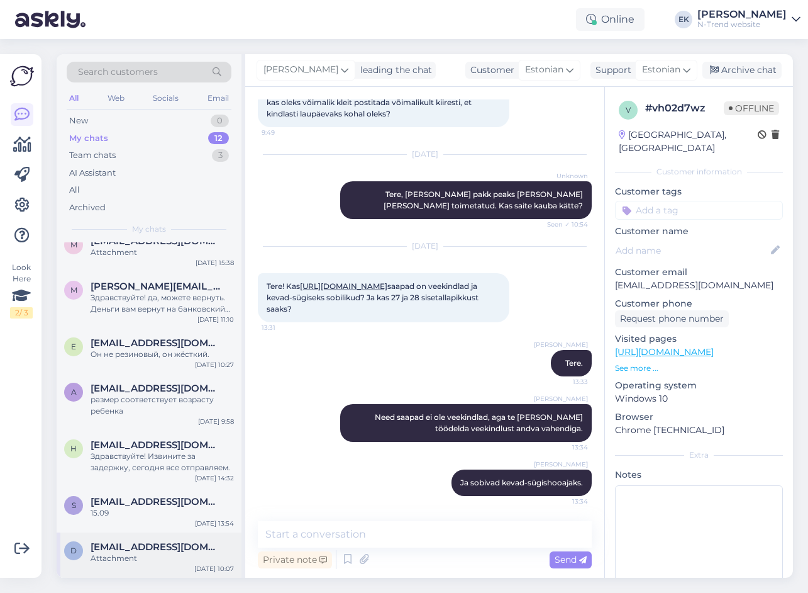
click at [148, 555] on div "Attachment" at bounding box center [162, 557] width 143 height 11
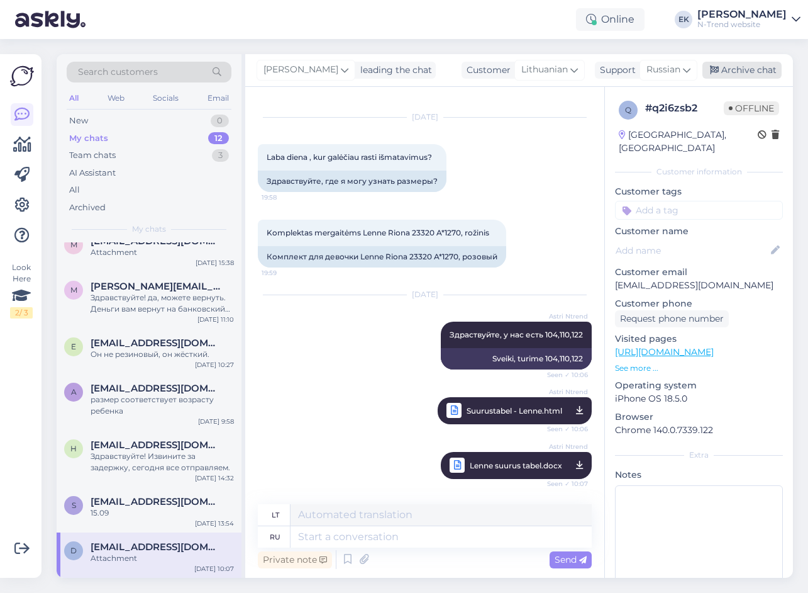
click at [754, 70] on div "Archive chat" at bounding box center [742, 70] width 79 height 17
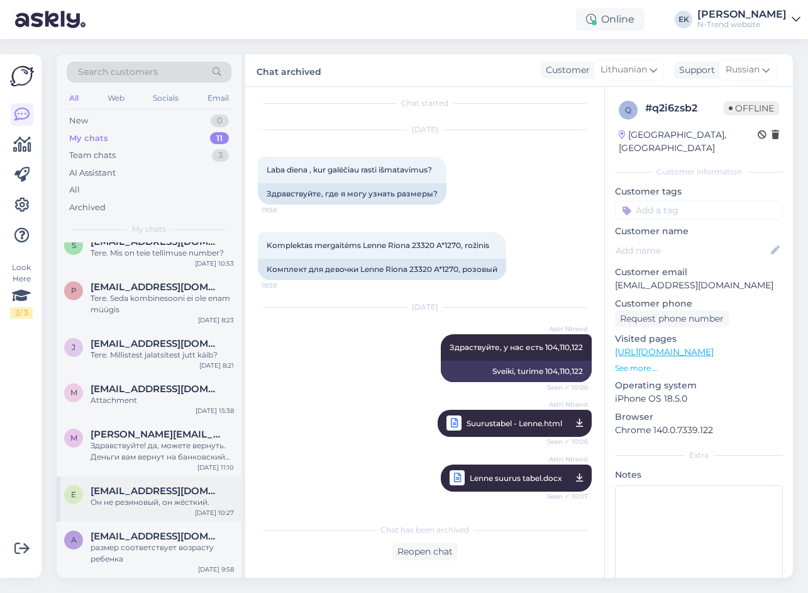
scroll to position [220, 0]
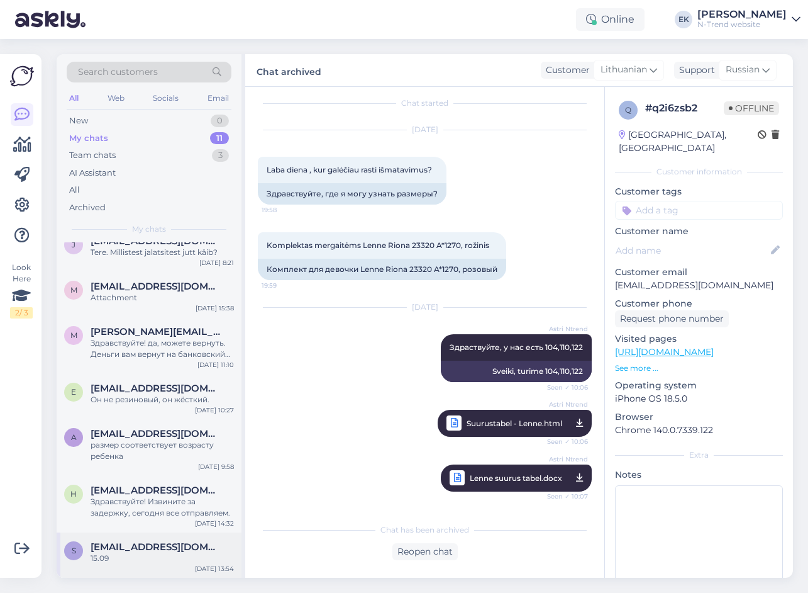
click at [162, 550] on span "[EMAIL_ADDRESS][DOMAIN_NAME]" at bounding box center [156, 546] width 131 height 11
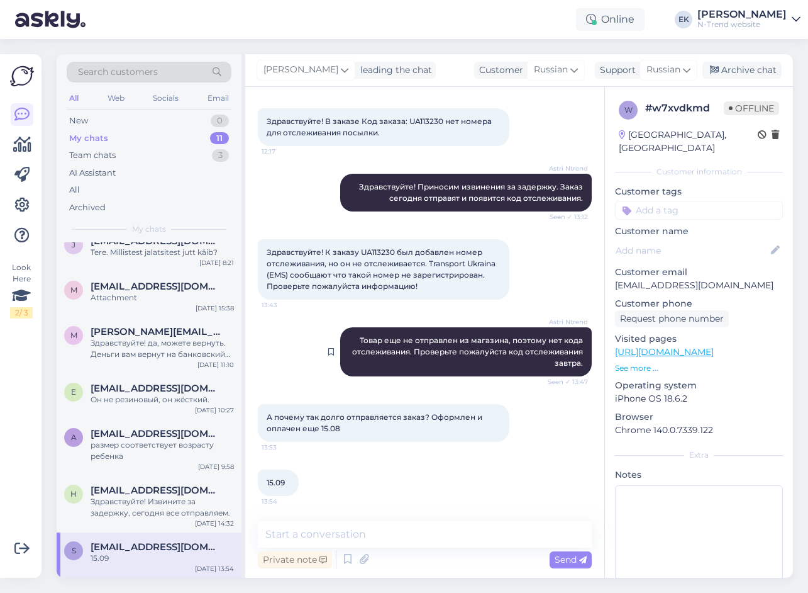
scroll to position [0, 0]
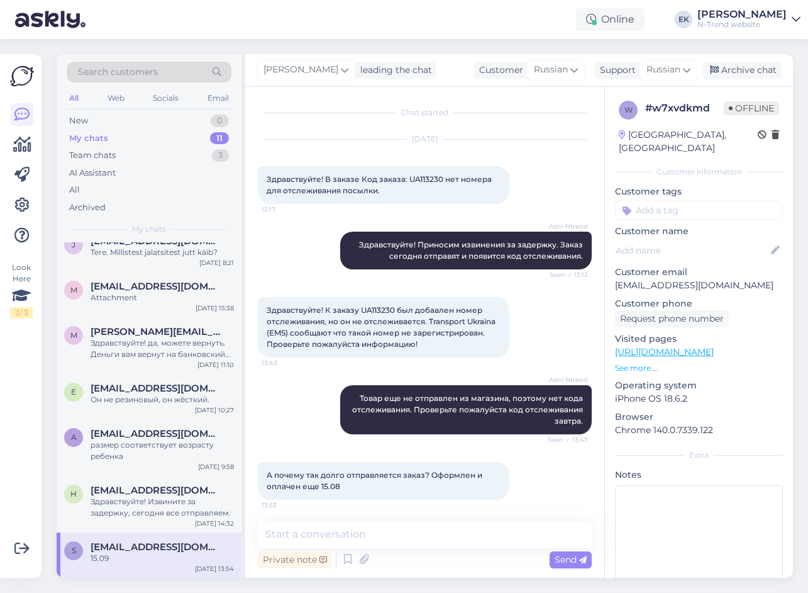
click at [376, 309] on span "Здравствуйте! К заказу UA113230 был добавлен номер отслеживания, но он не отсле…" at bounding box center [382, 326] width 231 height 43
copy span "UA113230"
click at [68, 116] on div "New 1" at bounding box center [149, 121] width 165 height 18
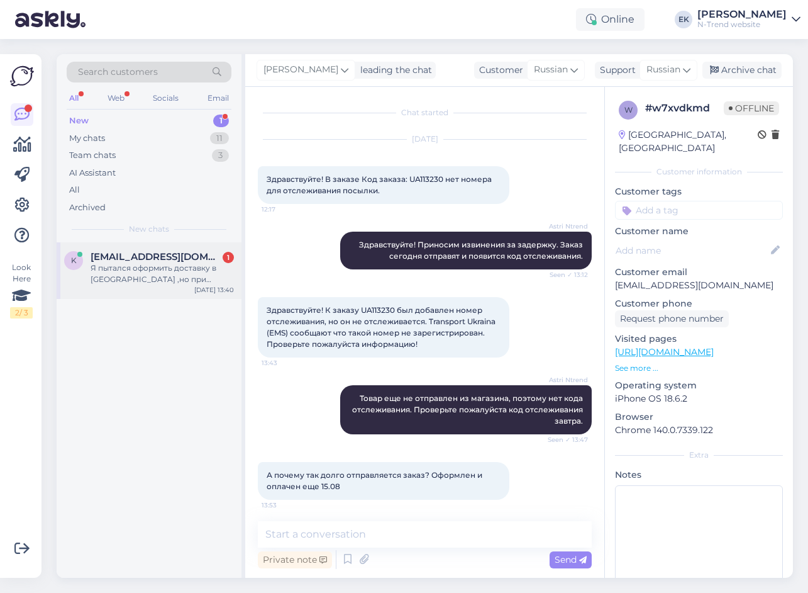
click at [126, 267] on div "Я пытался оформить доставку в [GEOGRAPHIC_DATA] ,но при оформлении высвечивпетс…" at bounding box center [162, 273] width 143 height 23
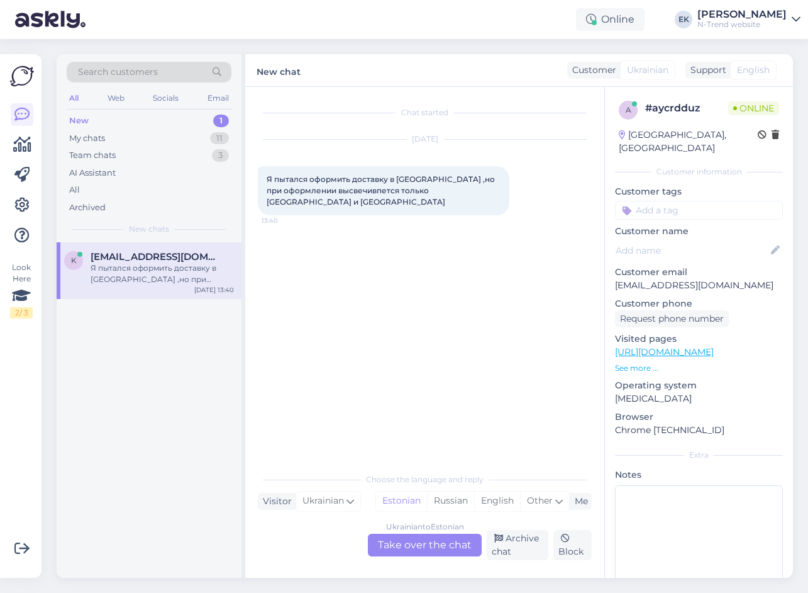
click at [421, 543] on div "Ukrainian to Estonian Take over the chat" at bounding box center [425, 544] width 114 height 23
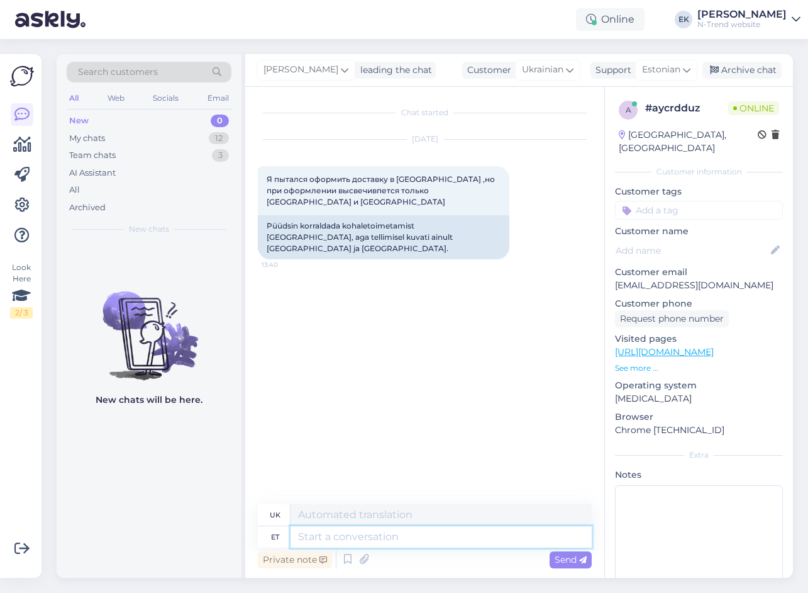
click at [365, 539] on textarea at bounding box center [441, 536] width 301 height 21
click at [564, 287] on img at bounding box center [566, 312] width 50 height 50
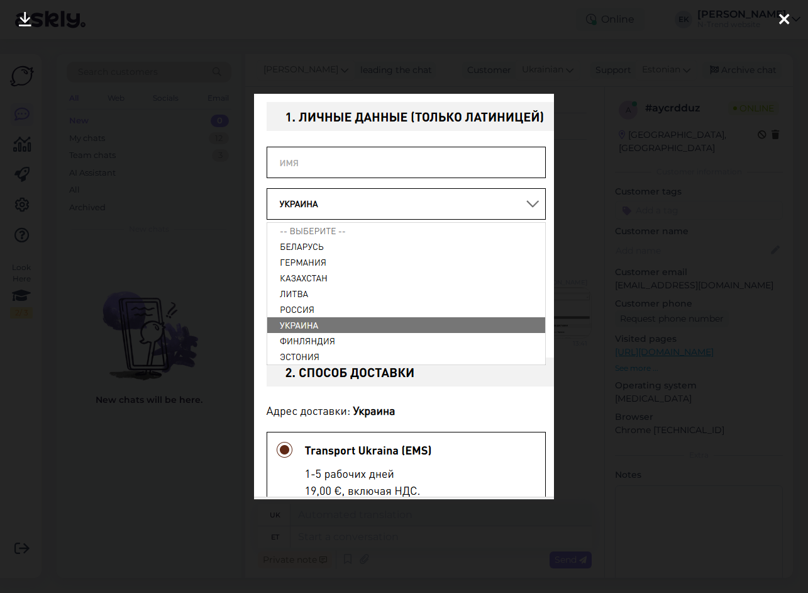
click at [786, 21] on icon at bounding box center [784, 20] width 10 height 16
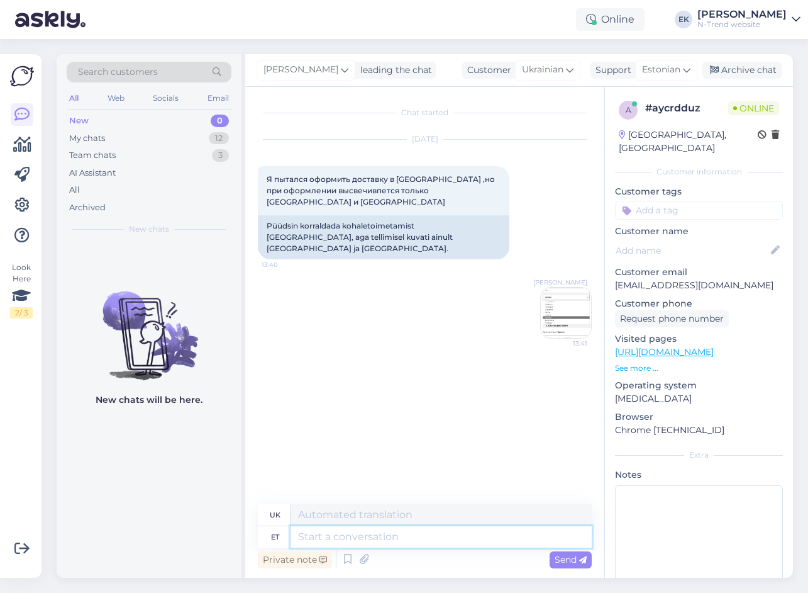
click at [330, 537] on textarea at bounding box center [441, 536] width 301 height 21
click at [667, 70] on span "Estonian" at bounding box center [661, 70] width 38 height 14
type input "ru"
click at [630, 142] on link "Russian" at bounding box center [644, 146] width 138 height 20
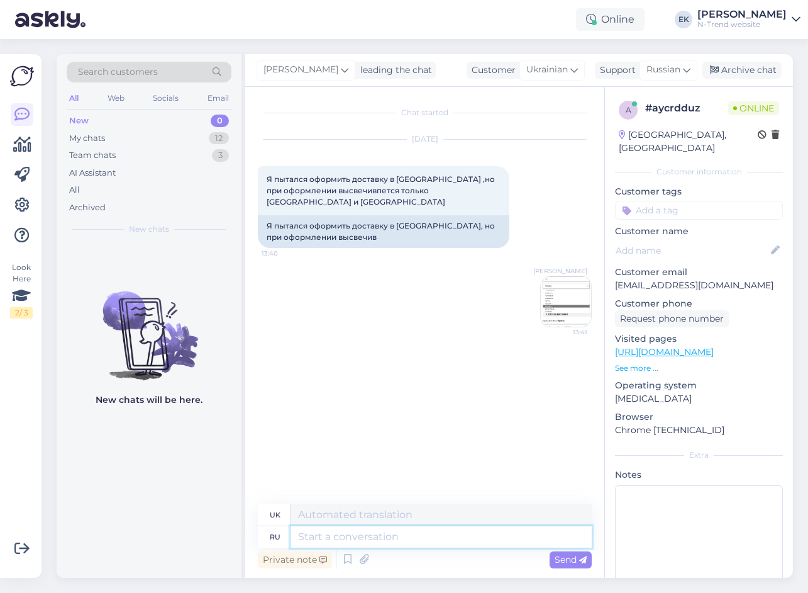
click at [363, 537] on textarea at bounding box center [441, 536] width 301 height 21
paste textarea "Вы заказ делали через"
type textarea "Вы заказ делали через"
type textarea "Ви замовлення робили через"
type textarea "Вы заказ делали через"
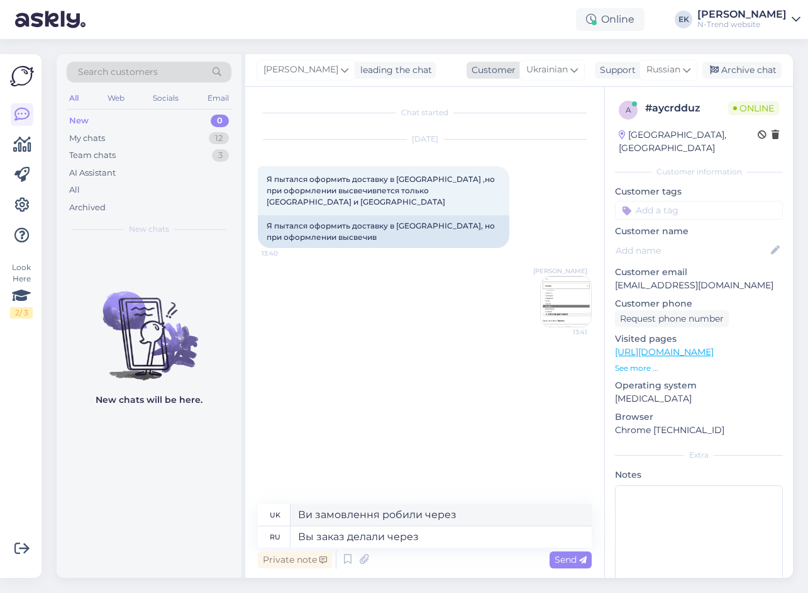
click at [543, 69] on span "Ukrainian" at bounding box center [547, 70] width 42 height 14
type input "ru"
click at [494, 145] on link "Russian" at bounding box center [526, 146] width 138 height 20
click at [396, 538] on textarea "Вы заказ делали через" at bounding box center [425, 534] width 334 height 26
paste textarea "или"
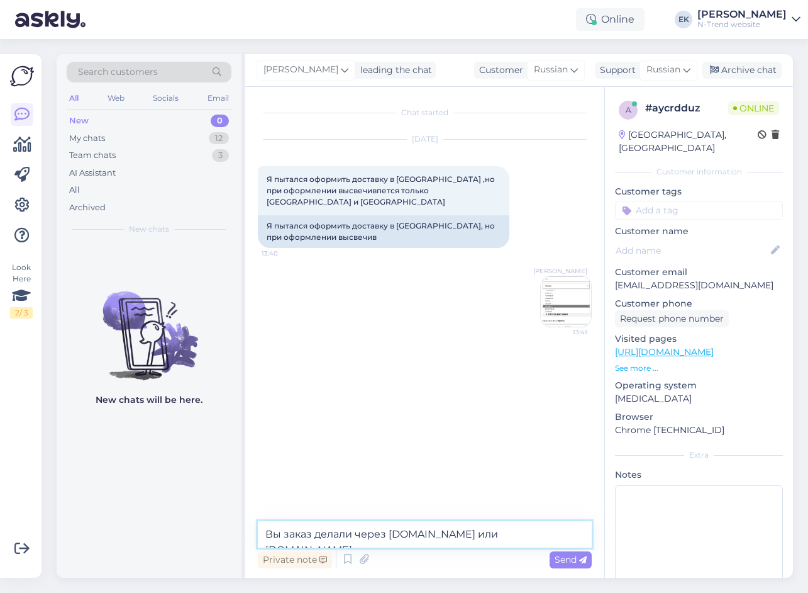
type textarea "Вы заказ делали через [DOMAIN_NAME] или [DOMAIN_NAME]?"
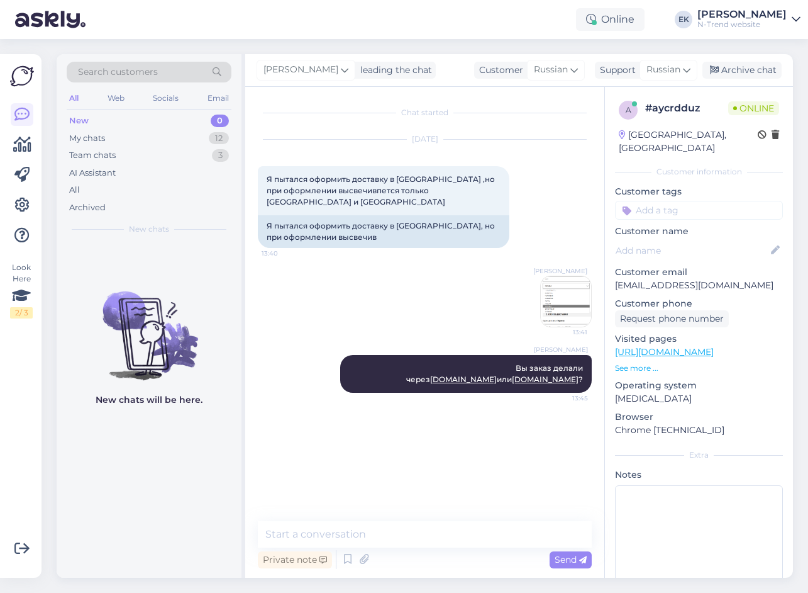
click at [572, 283] on img at bounding box center [566, 301] width 50 height 50
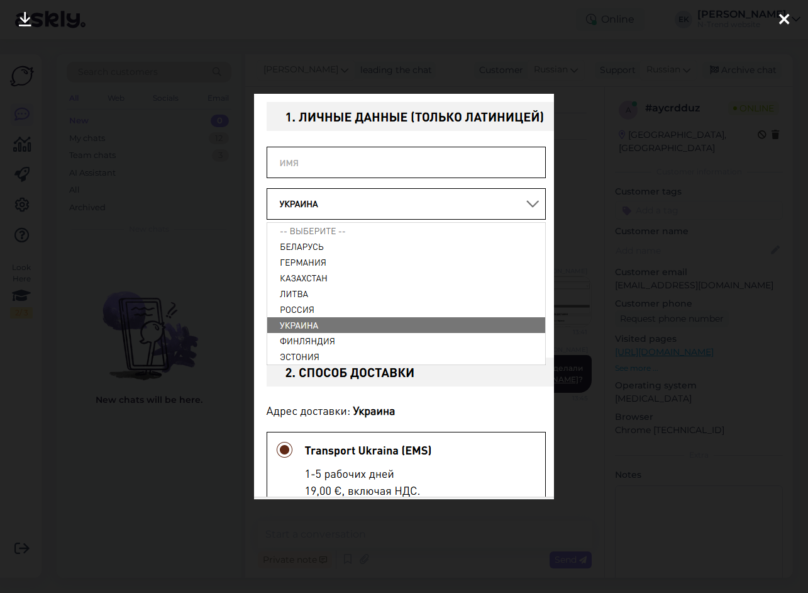
click at [782, 21] on icon at bounding box center [784, 20] width 10 height 16
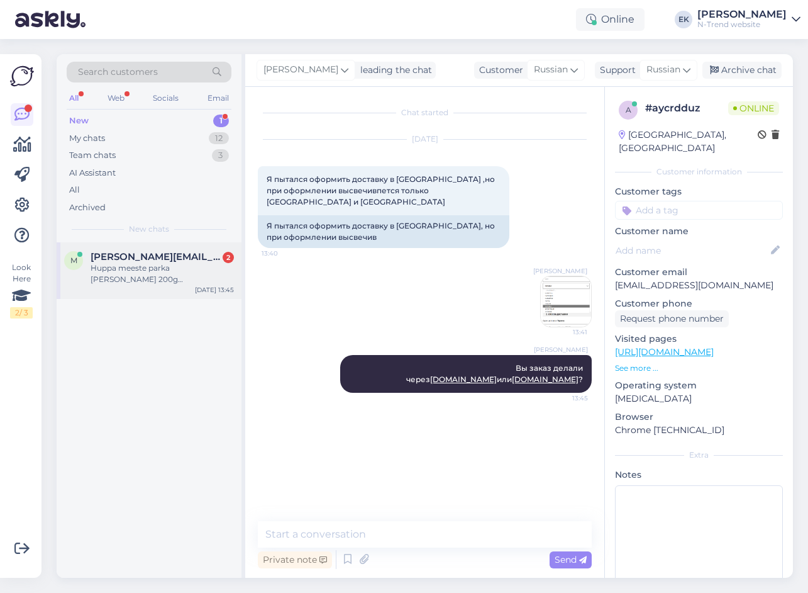
click at [133, 267] on div "Huppa meeste parka [PERSON_NAME] 200g 12278020*10057" at bounding box center [162, 273] width 143 height 23
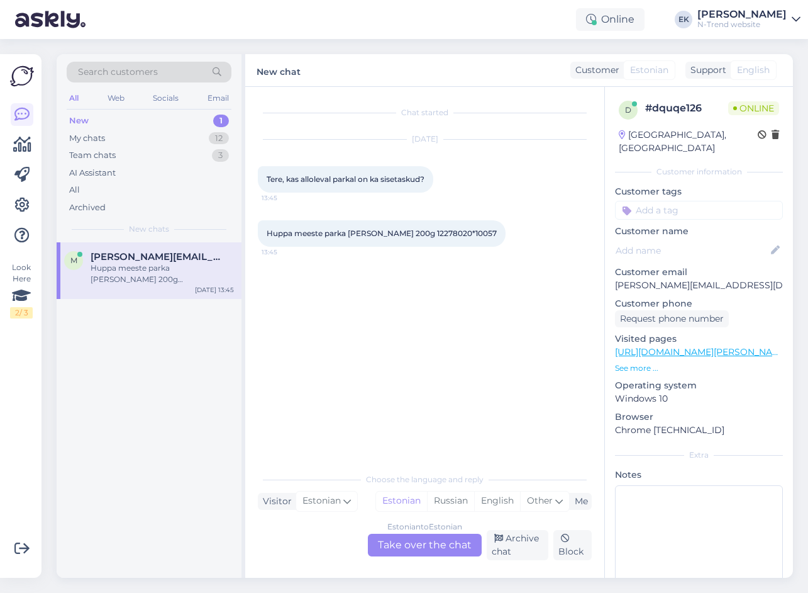
click at [408, 231] on span "Huppa meeste parka [PERSON_NAME] 200g 12278020*10057" at bounding box center [382, 232] width 230 height 9
copy span "12278020"
click at [404, 544] on div "Estonian to Estonian Take over the chat" at bounding box center [425, 544] width 114 height 23
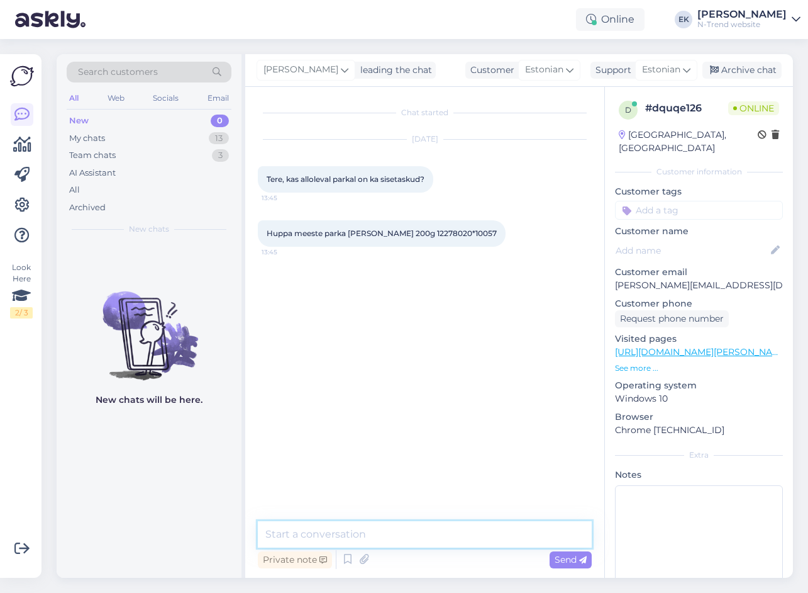
click at [357, 535] on textarea at bounding box center [425, 534] width 334 height 26
type textarea "Tere"
click at [357, 535] on textarea at bounding box center [425, 534] width 334 height 26
paste textarea "12278020"
type textarea "12278020"
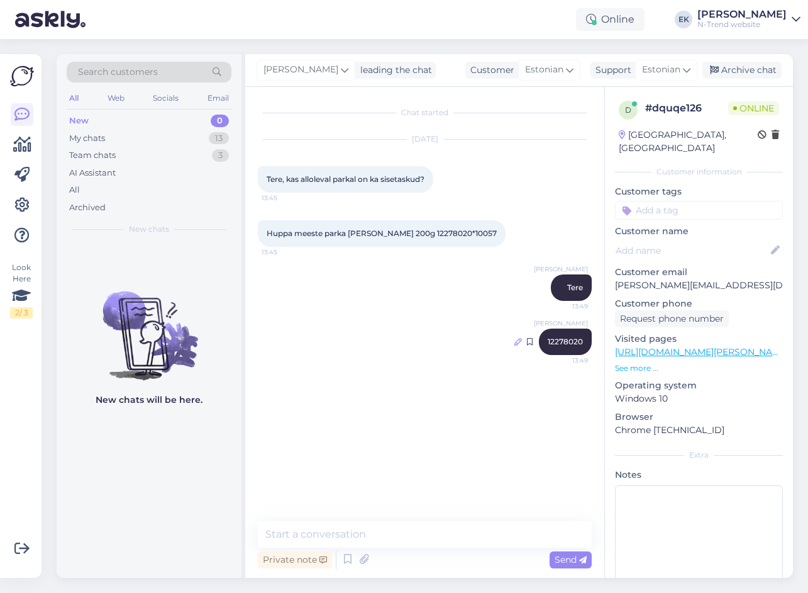
click at [518, 341] on icon at bounding box center [519, 342] width 8 height 8
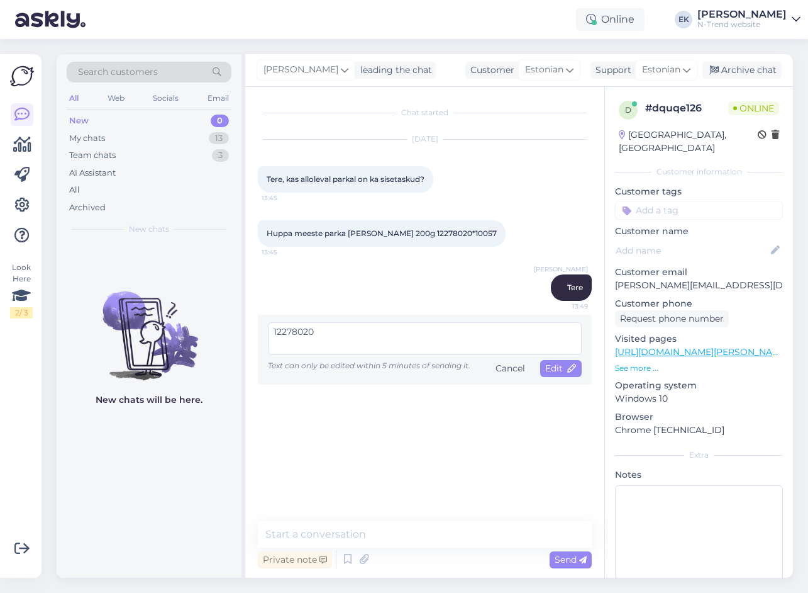
click at [426, 346] on textarea "12278020" at bounding box center [425, 338] width 314 height 33
click at [506, 370] on div "Cancel" at bounding box center [511, 368] width 40 height 17
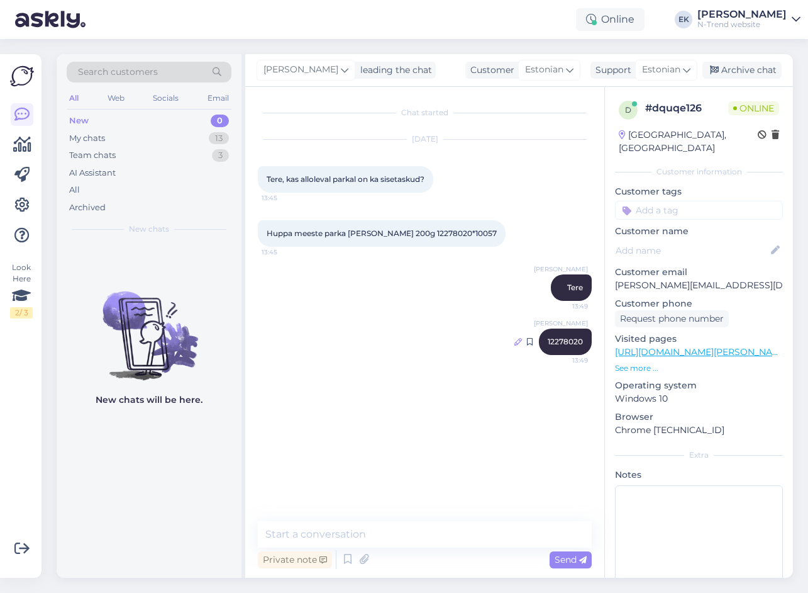
click at [515, 342] on icon at bounding box center [519, 342] width 8 height 8
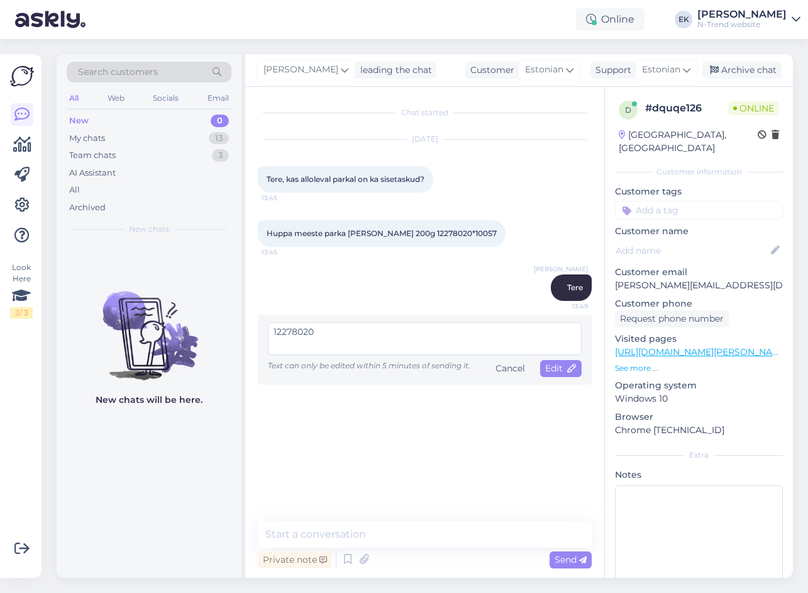
drag, startPoint x: 374, startPoint y: 341, endPoint x: 190, endPoint y: 336, distance: 184.4
click at [190, 336] on div "Search customers All Web Socials Email New 0 My chats 13 Team chats 3 AI Assist…" at bounding box center [425, 315] width 737 height 523
click at [565, 367] on span "Edit" at bounding box center [560, 367] width 31 height 11
click at [562, 365] on span "Edit" at bounding box center [560, 367] width 31 height 11
click at [457, 301] on div "[PERSON_NAME] Tere 13:49" at bounding box center [425, 287] width 334 height 54
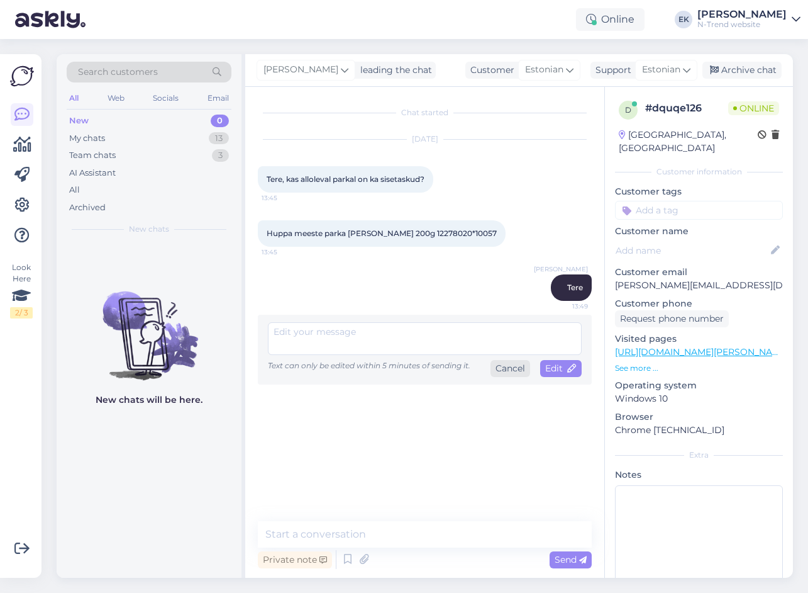
click at [512, 369] on div "Cancel" at bounding box center [511, 368] width 40 height 17
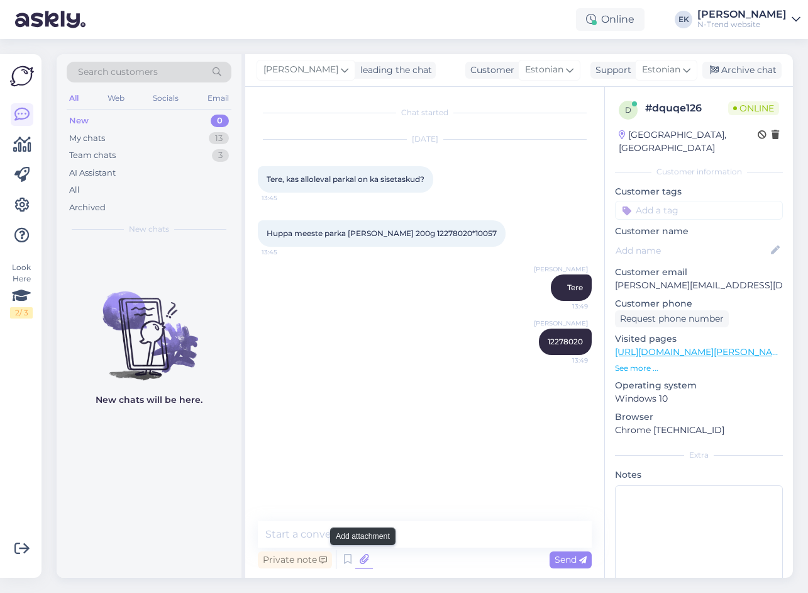
click at [367, 557] on icon at bounding box center [364, 559] width 18 height 19
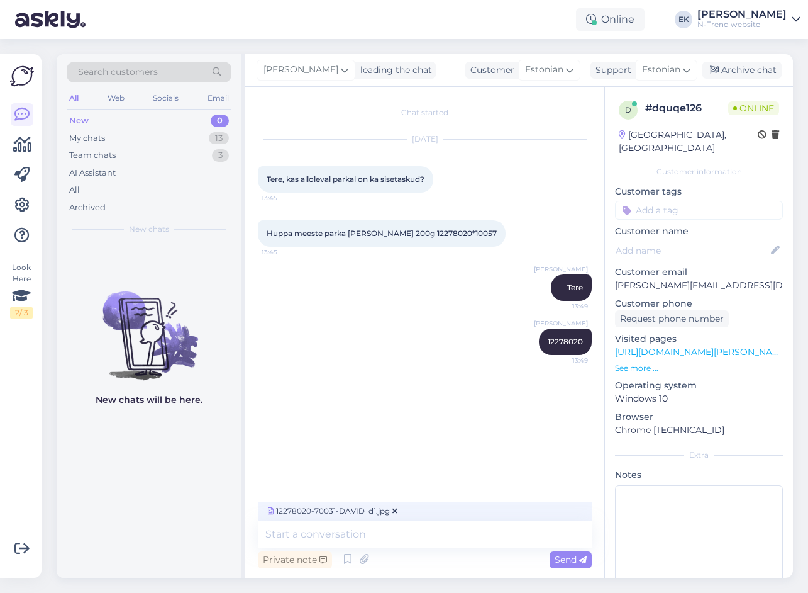
click at [571, 563] on span "Send" at bounding box center [571, 559] width 32 height 11
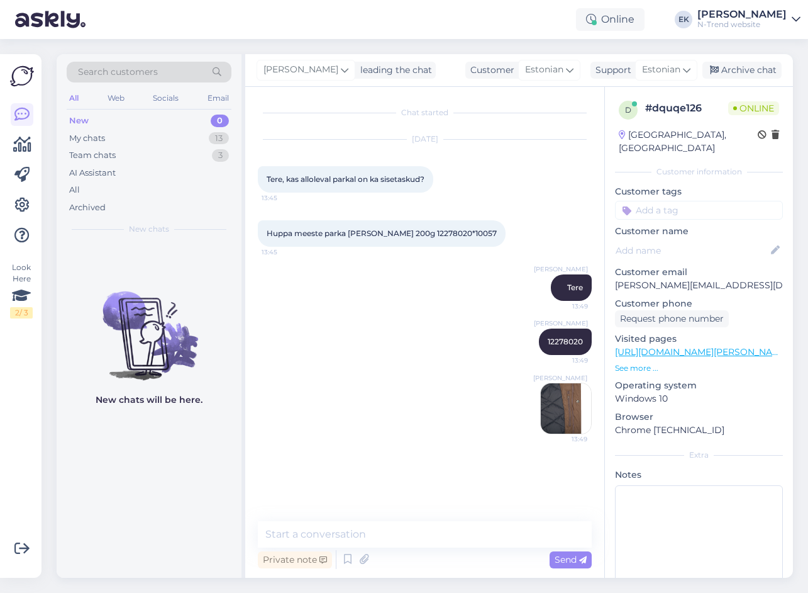
click at [561, 403] on img at bounding box center [566, 408] width 50 height 50
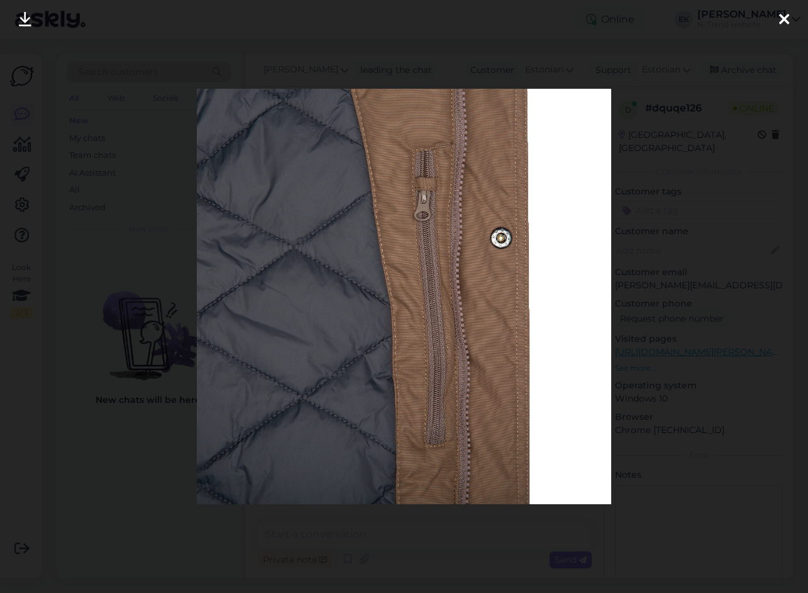
click at [784, 20] on icon at bounding box center [784, 20] width 10 height 16
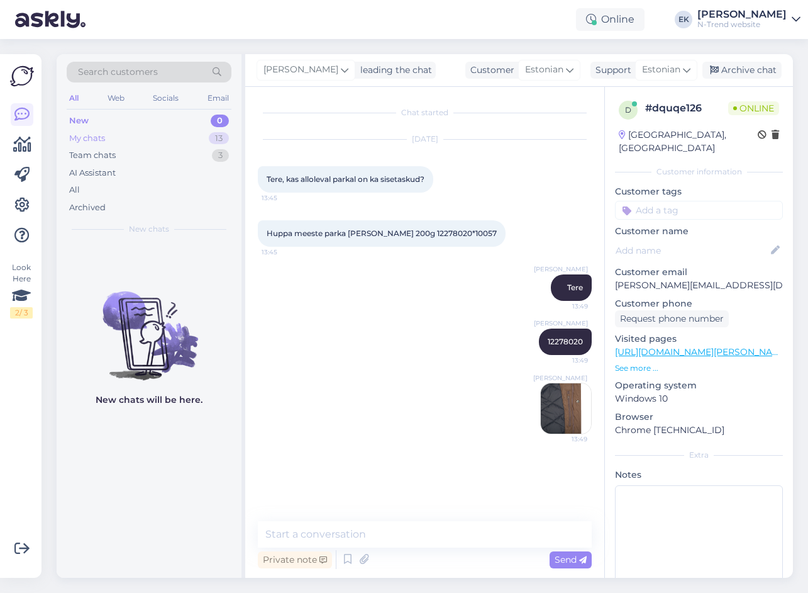
click at [95, 140] on div "My chats" at bounding box center [87, 138] width 36 height 13
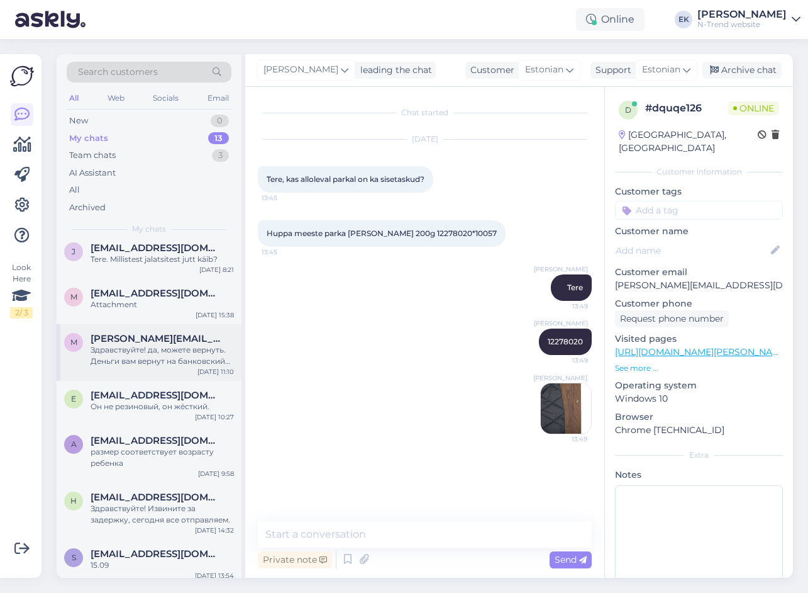
scroll to position [321, 0]
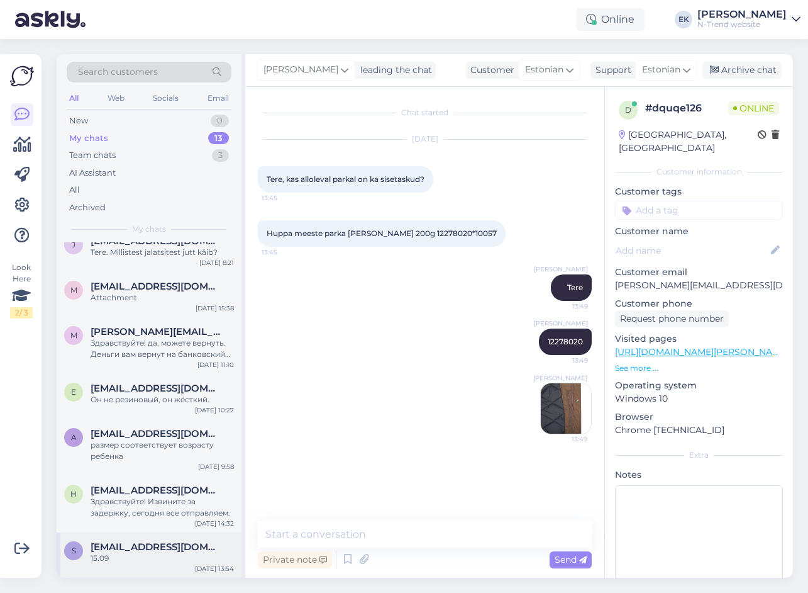
click at [146, 551] on span "[EMAIL_ADDRESS][DOMAIN_NAME]" at bounding box center [156, 546] width 131 height 11
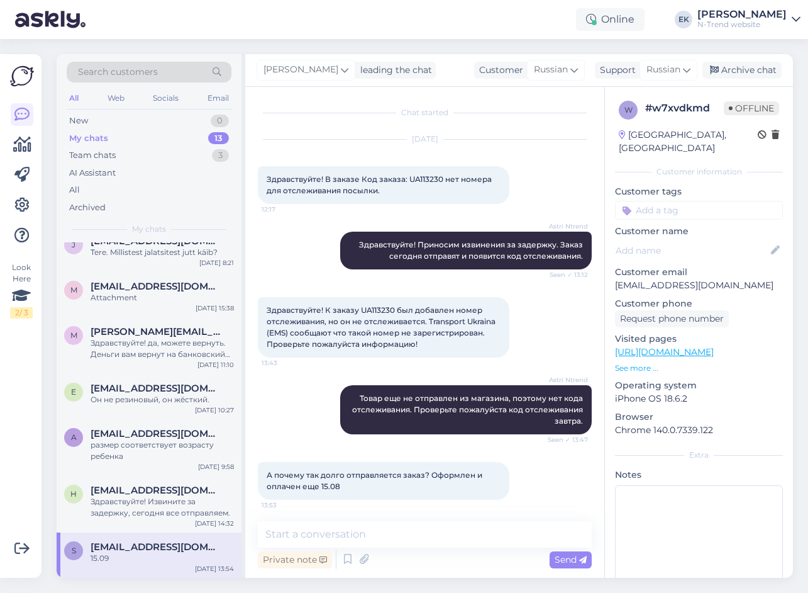
scroll to position [58, 0]
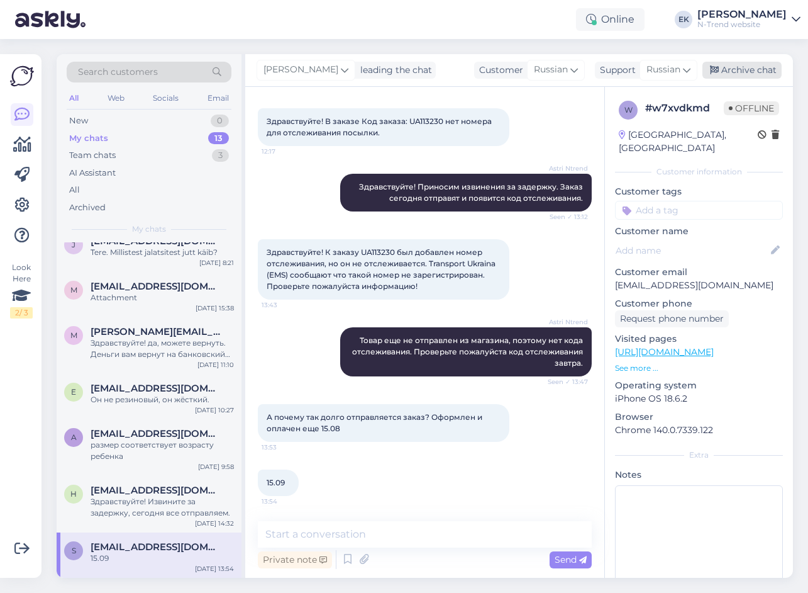
click at [734, 72] on div "Archive chat" at bounding box center [742, 70] width 79 height 17
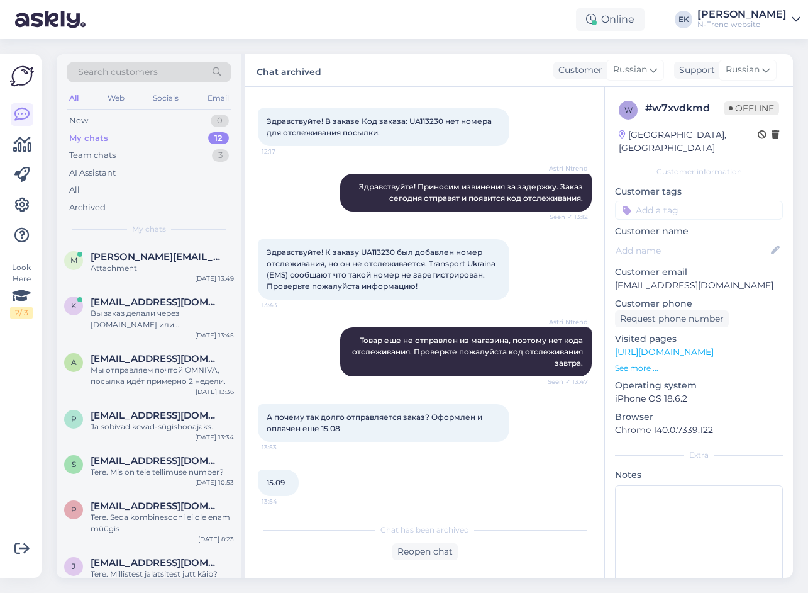
scroll to position [276, 0]
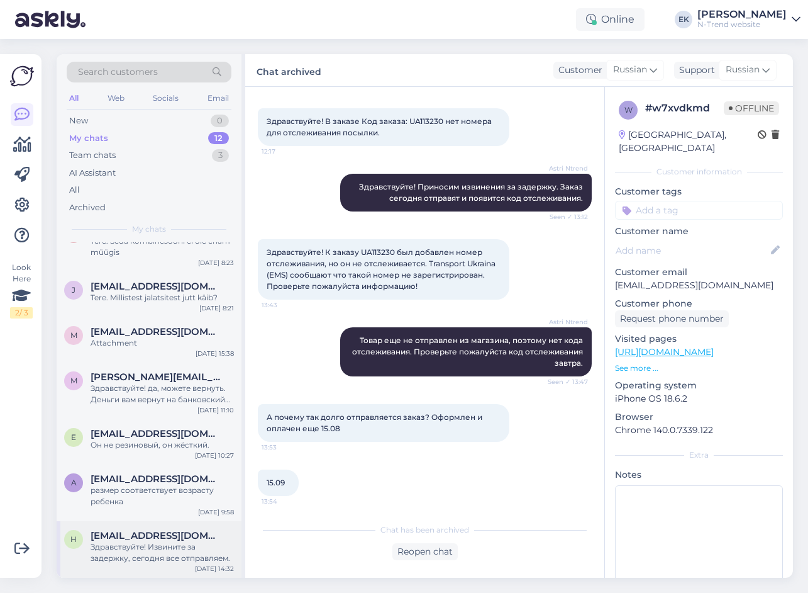
click at [126, 546] on div "Здравствуйте! Извините за задержку, сегодня все отправляем." at bounding box center [162, 552] width 143 height 23
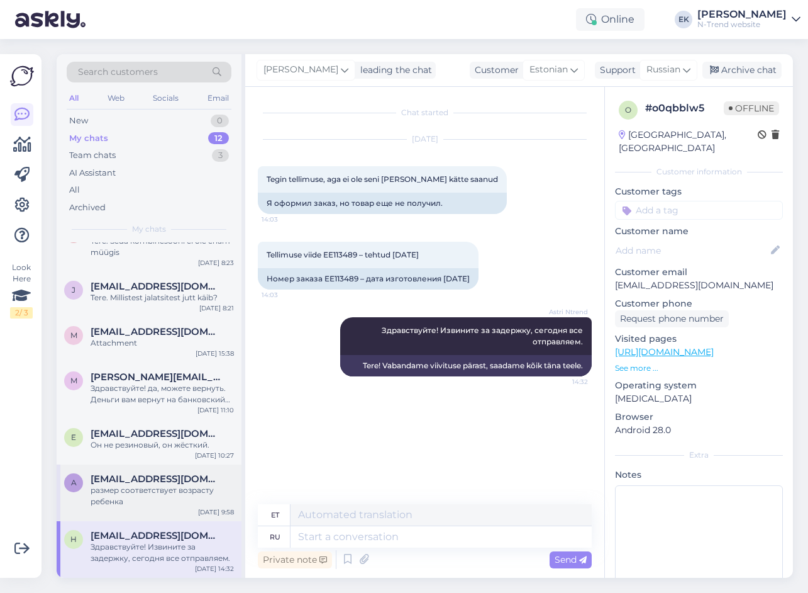
scroll to position [0, 0]
click at [743, 65] on div "Archive chat" at bounding box center [742, 70] width 79 height 17
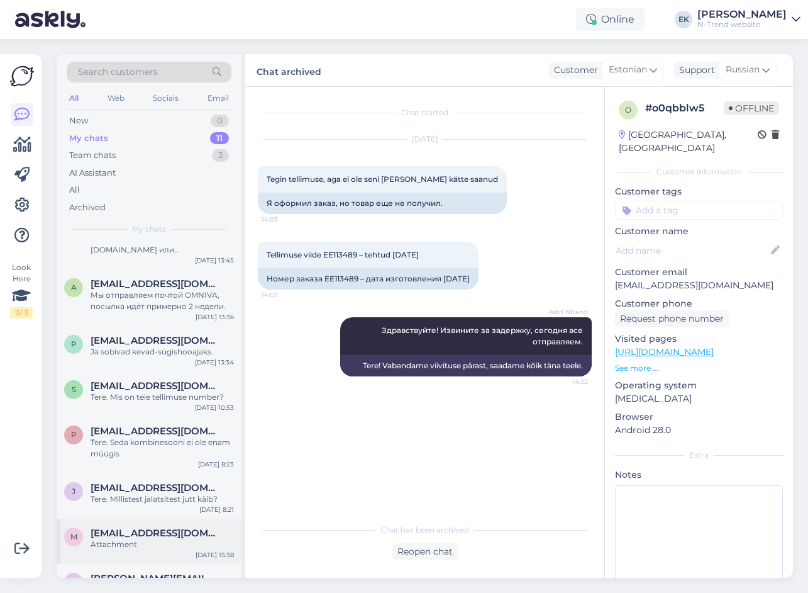
scroll to position [220, 0]
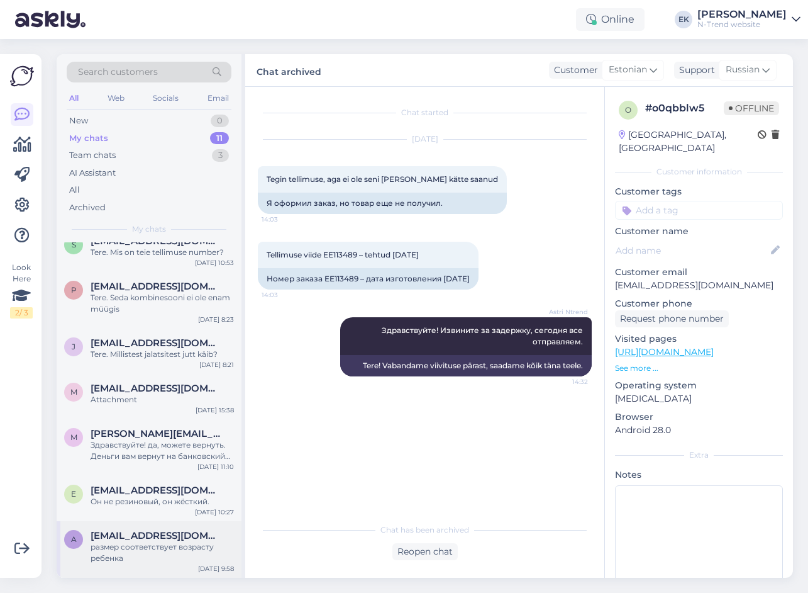
click at [141, 546] on div "размер соответствует возрасту ребенка" at bounding box center [162, 552] width 143 height 23
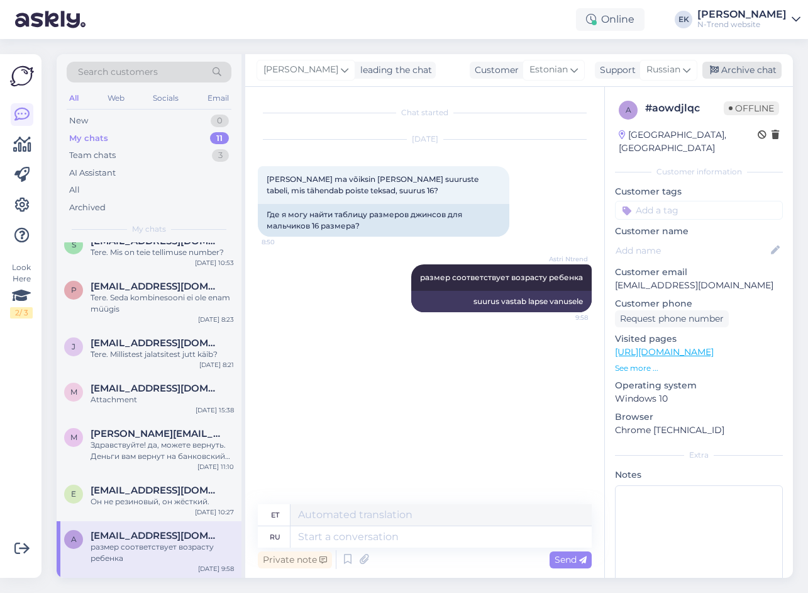
drag, startPoint x: 730, startPoint y: 69, endPoint x: 714, endPoint y: 78, distance: 18.6
click at [731, 69] on div "Archive chat" at bounding box center [742, 70] width 79 height 17
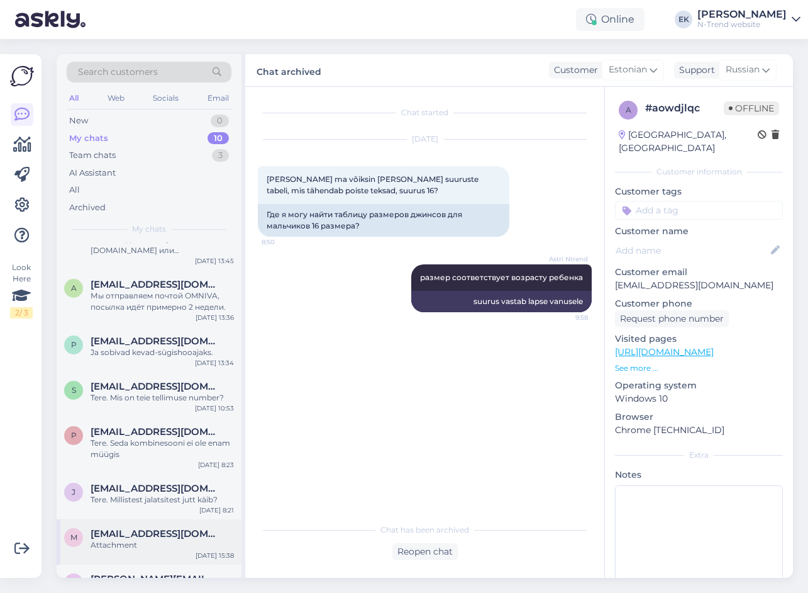
scroll to position [163, 0]
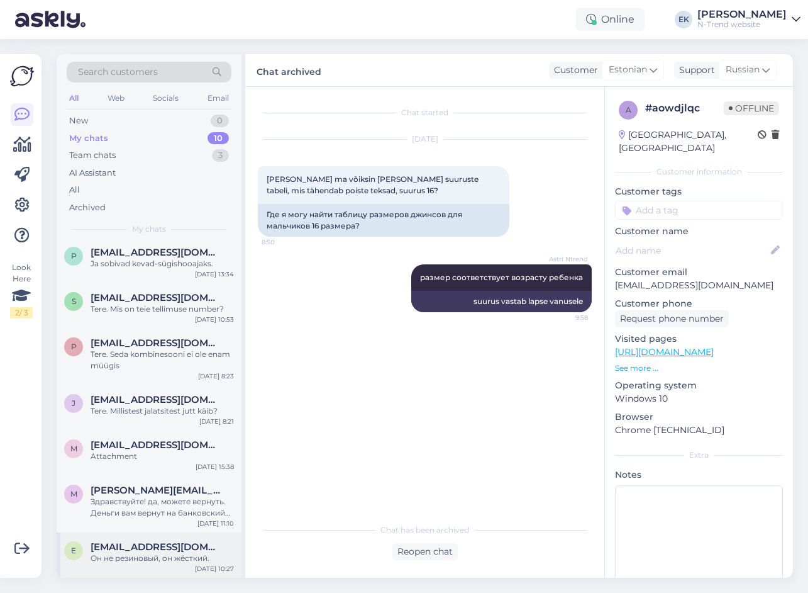
click at [171, 552] on span "[EMAIL_ADDRESS][DOMAIN_NAME]" at bounding box center [156, 546] width 131 height 11
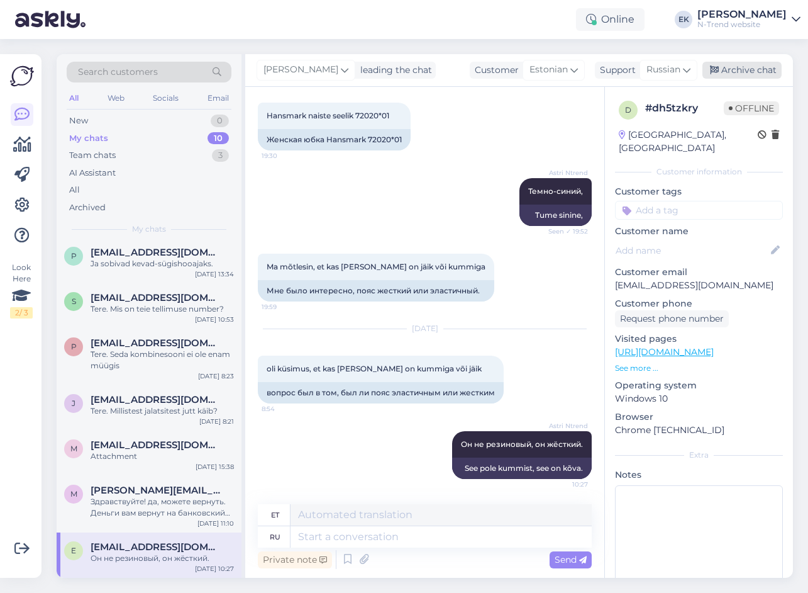
click at [743, 65] on div "Archive chat" at bounding box center [742, 70] width 79 height 17
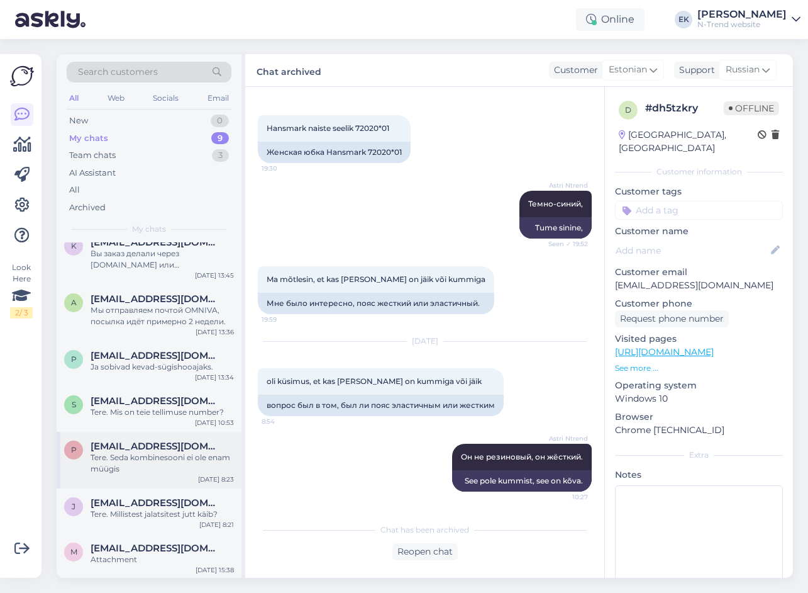
scroll to position [118, 0]
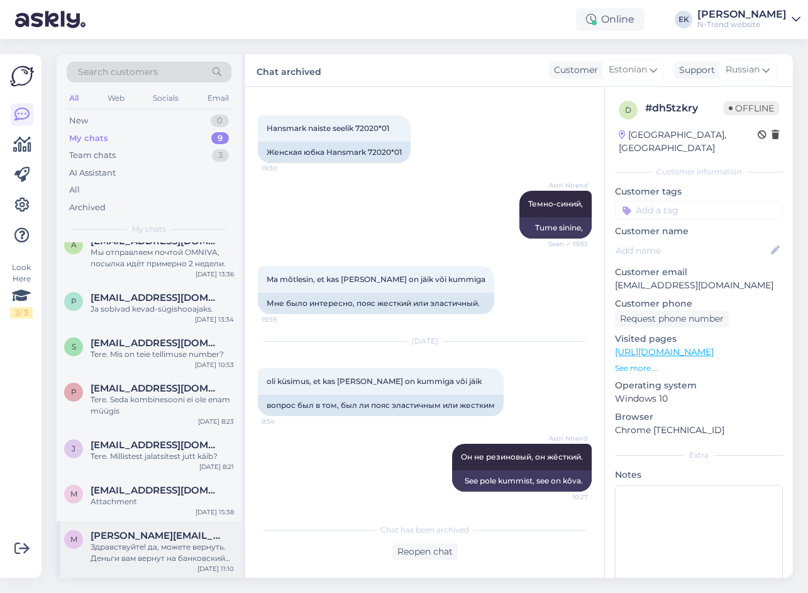
click at [168, 550] on div "Здравствуйте! да, можете вернуть. Деньги вам вернут на банковский счет." at bounding box center [162, 552] width 143 height 23
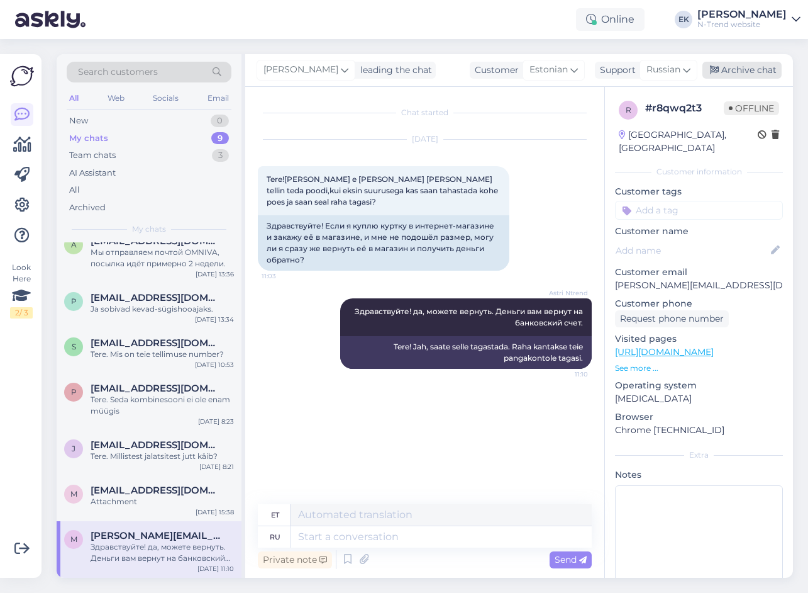
click at [738, 70] on div "Archive chat" at bounding box center [742, 70] width 79 height 17
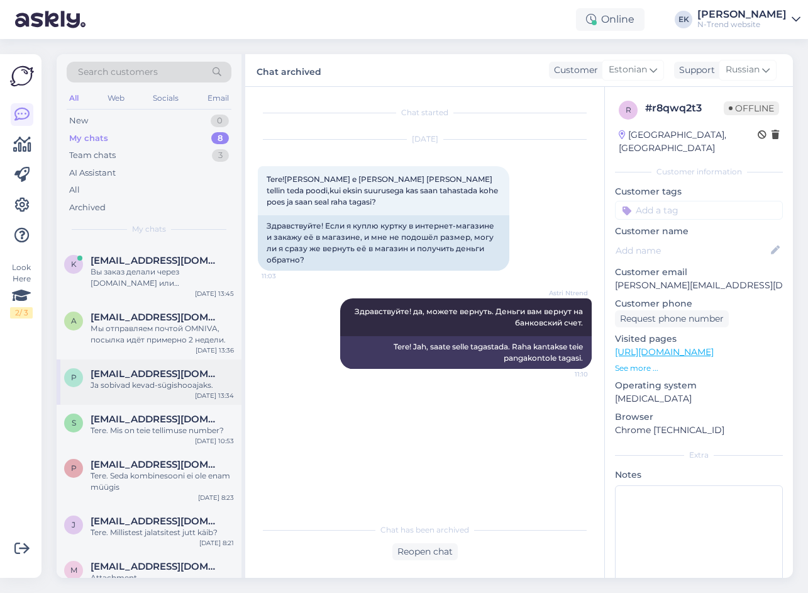
scroll to position [61, 0]
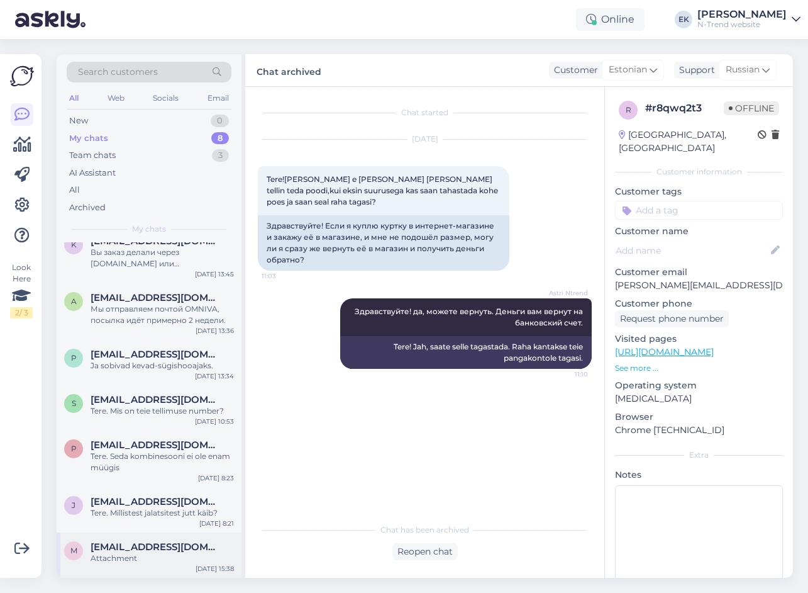
click at [136, 553] on div "Attachment" at bounding box center [162, 557] width 143 height 11
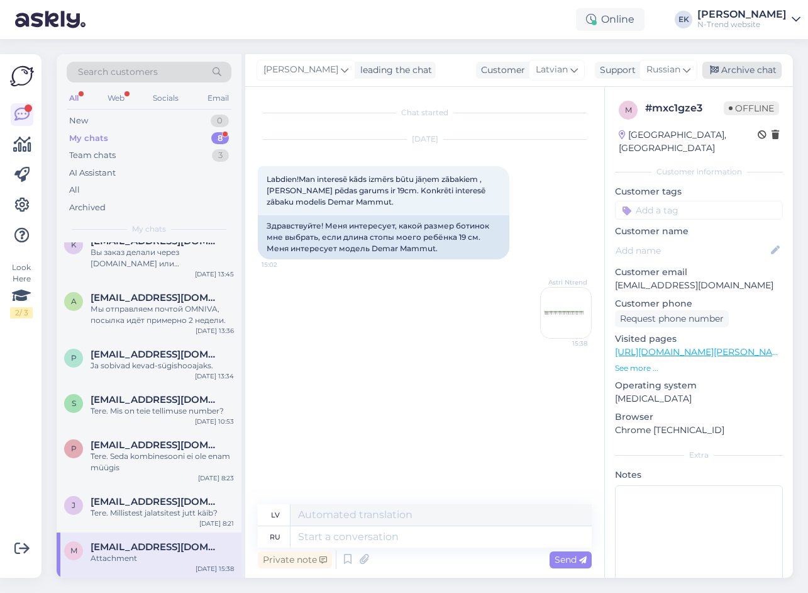
click at [733, 72] on div "Archive chat" at bounding box center [742, 70] width 79 height 17
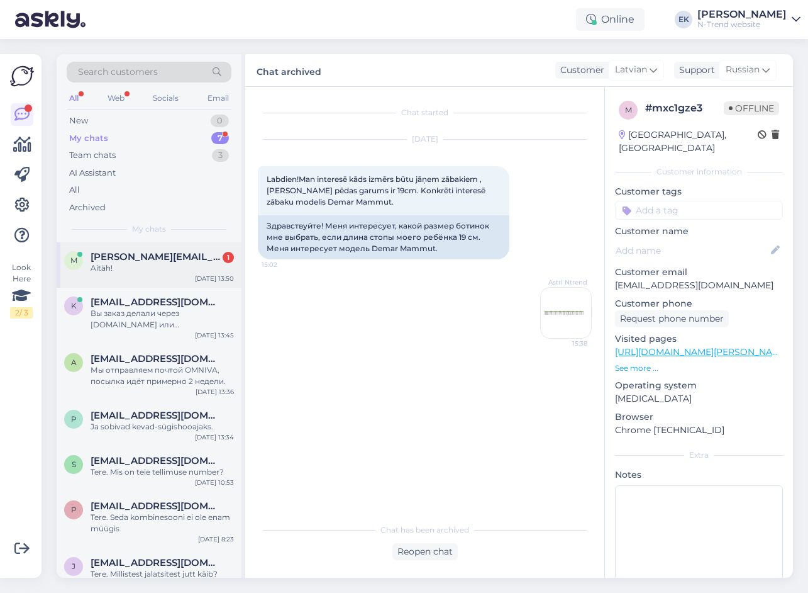
click at [147, 259] on span "[PERSON_NAME][EMAIL_ADDRESS][DOMAIN_NAME]" at bounding box center [156, 256] width 131 height 11
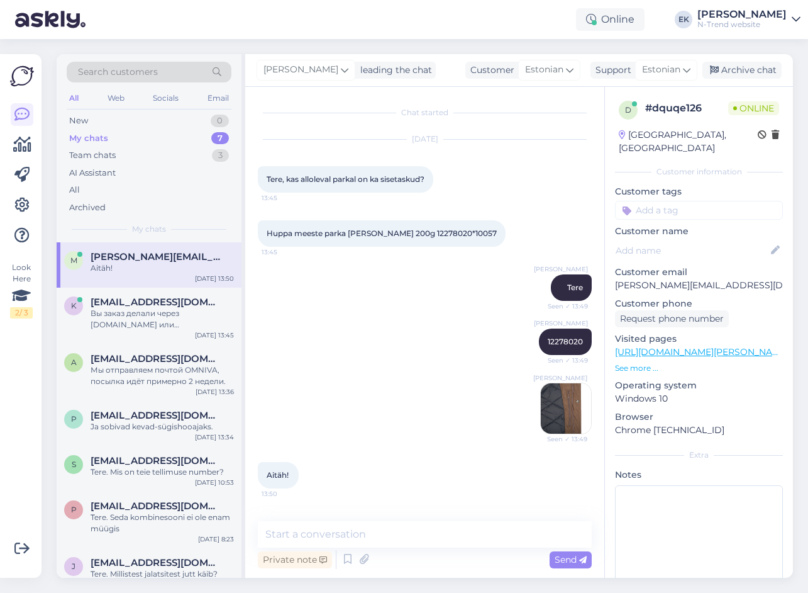
click at [555, 401] on img at bounding box center [566, 408] width 50 height 50
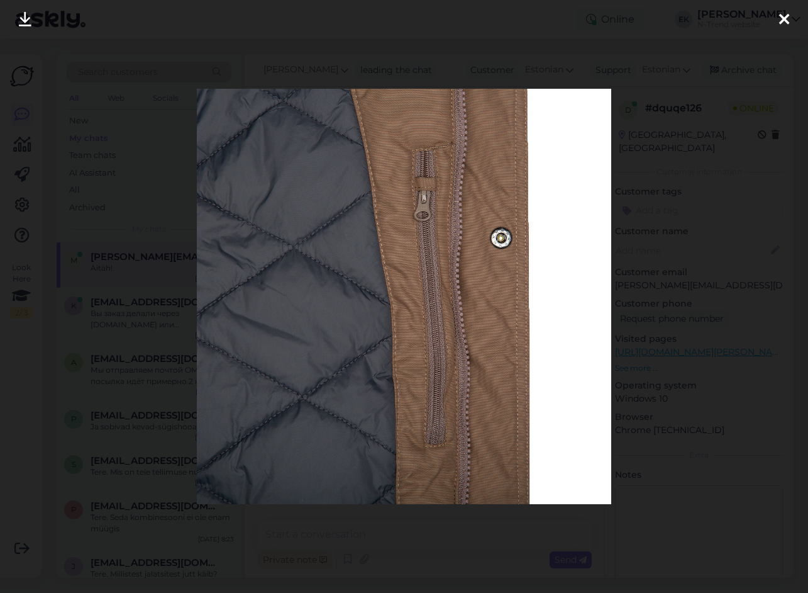
click at [784, 16] on icon at bounding box center [784, 20] width 10 height 16
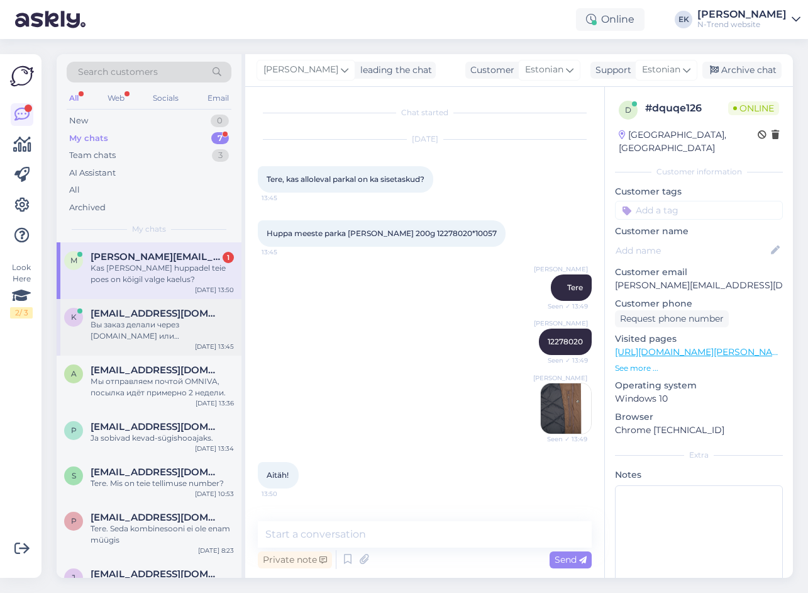
scroll to position [47, 0]
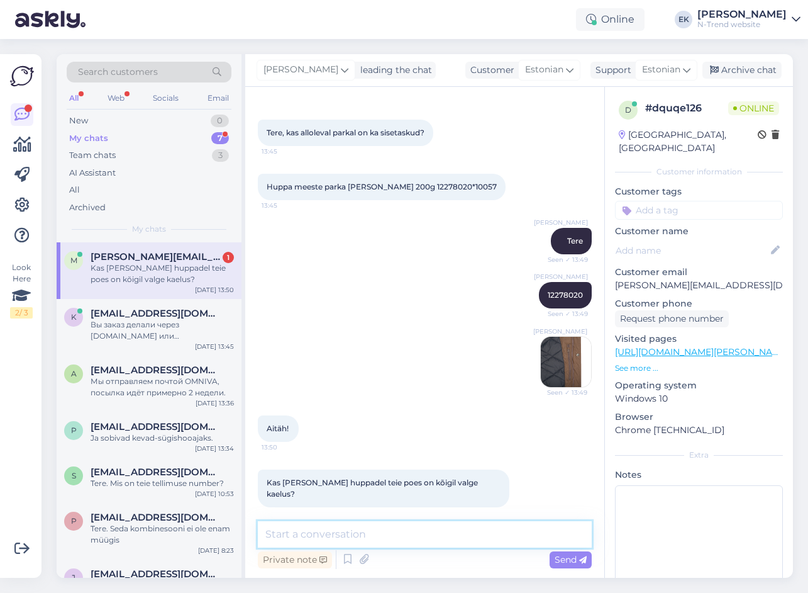
click at [320, 535] on textarea at bounding box center [425, 534] width 334 height 26
type textarea "Valge kunstkarusnahast vooder on kapuutsis jah"
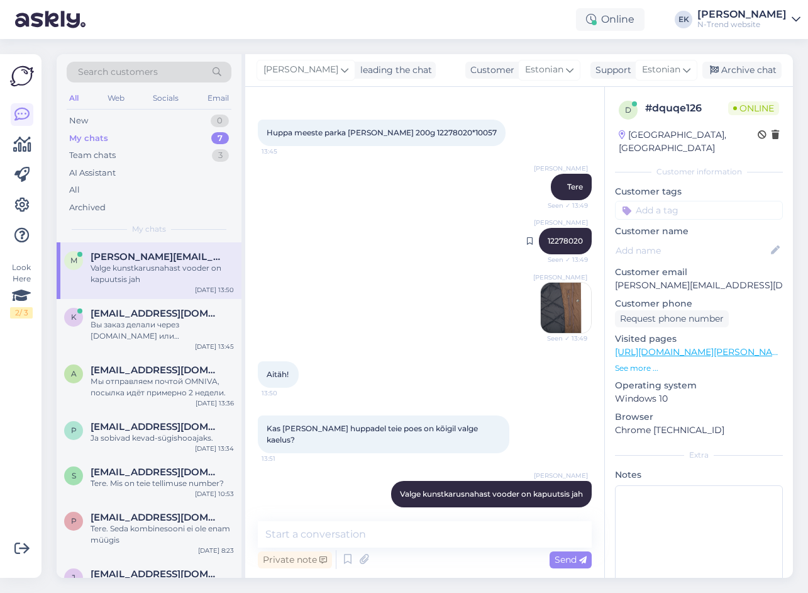
click at [554, 240] on span "12278020" at bounding box center [565, 240] width 35 height 9
copy div "12278020 Seen ✓ 13:49"
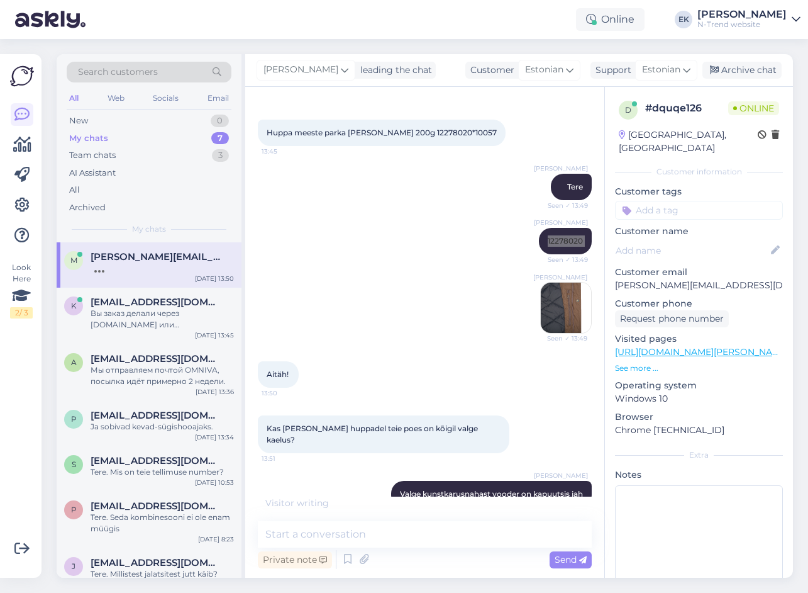
scroll to position [155, 0]
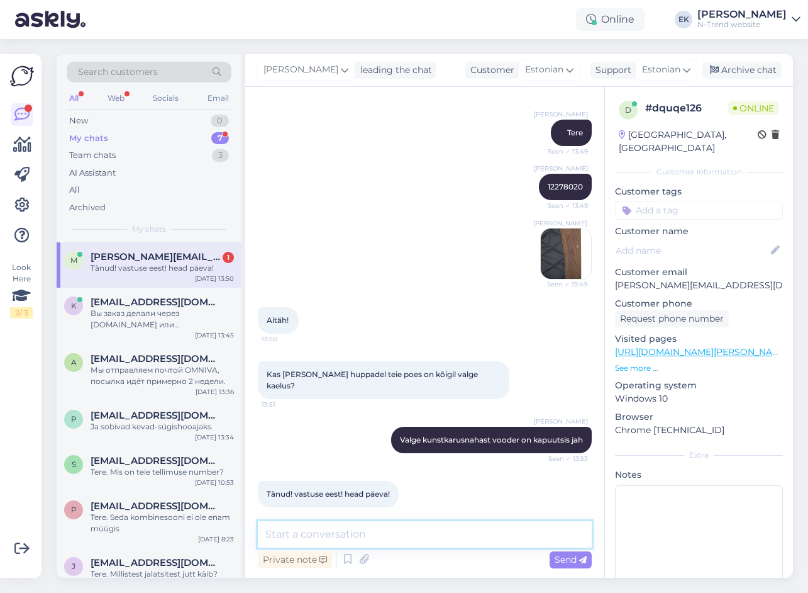
click at [294, 532] on textarea at bounding box center [425, 534] width 334 height 26
type textarea "Kena päeva!"
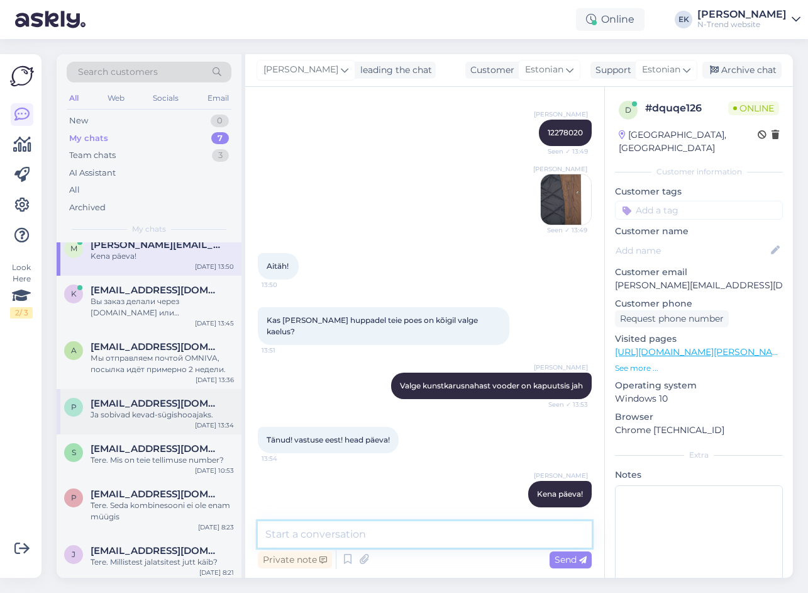
scroll to position [16, 0]
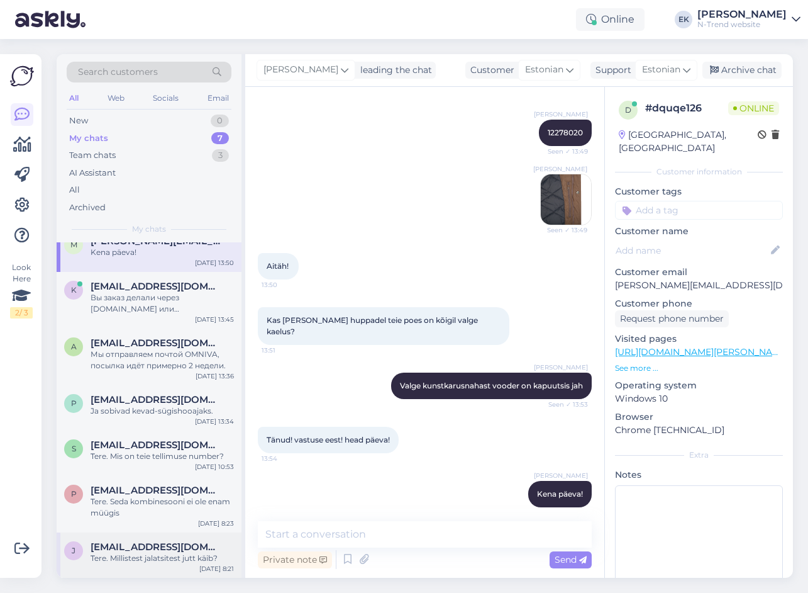
click at [113, 554] on div "Tere. Millistest jalatsitest jutt käib?" at bounding box center [162, 557] width 143 height 11
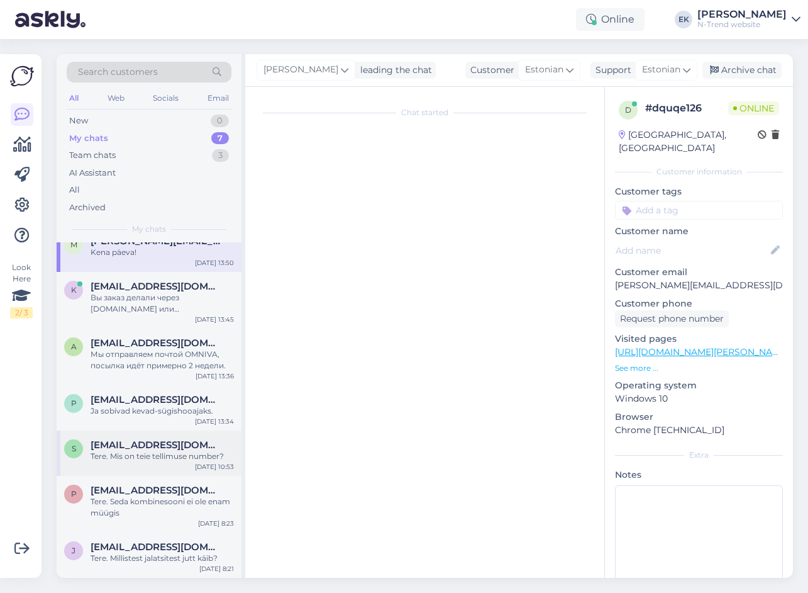
scroll to position [0, 0]
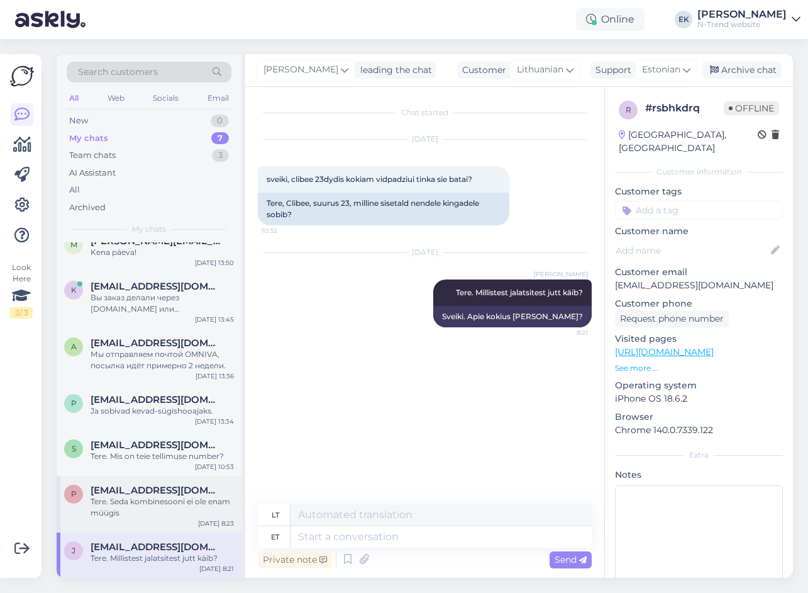
click at [188, 504] on div "Tere. Seda kombinesooni ei ole enam müügis" at bounding box center [162, 507] width 143 height 23
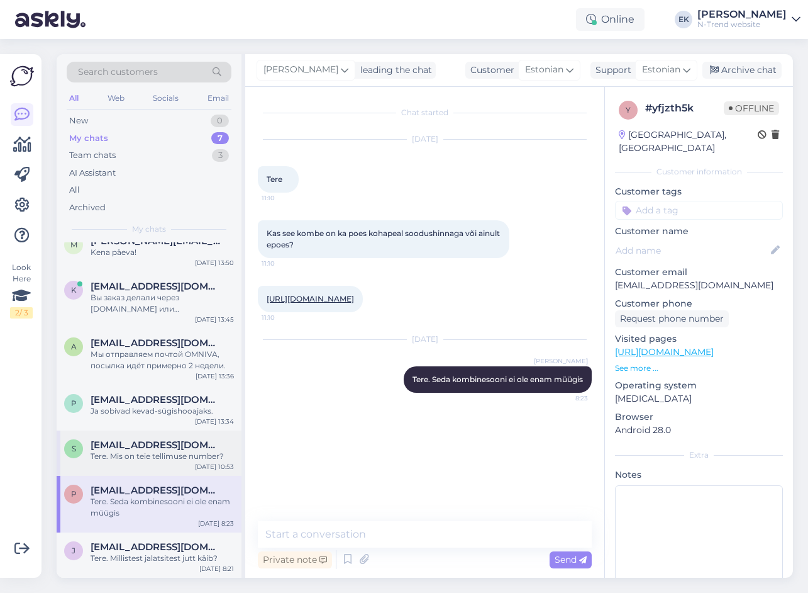
click at [171, 456] on div "Tere. Mis on teie tellimuse number?" at bounding box center [162, 455] width 143 height 11
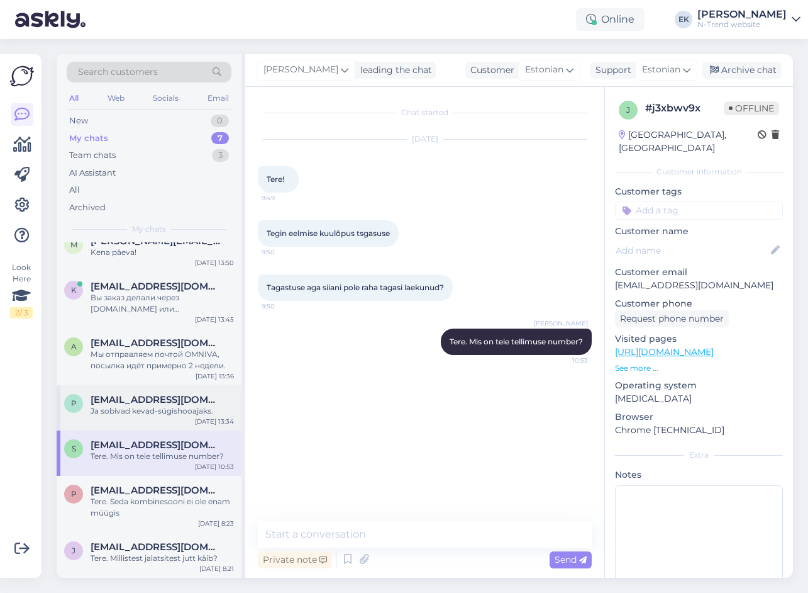
click at [160, 391] on div "p [EMAIL_ADDRESS][DOMAIN_NAME] Ja sobivad kevad-sügishooajaks. [DATE] 13:34" at bounding box center [149, 407] width 185 height 45
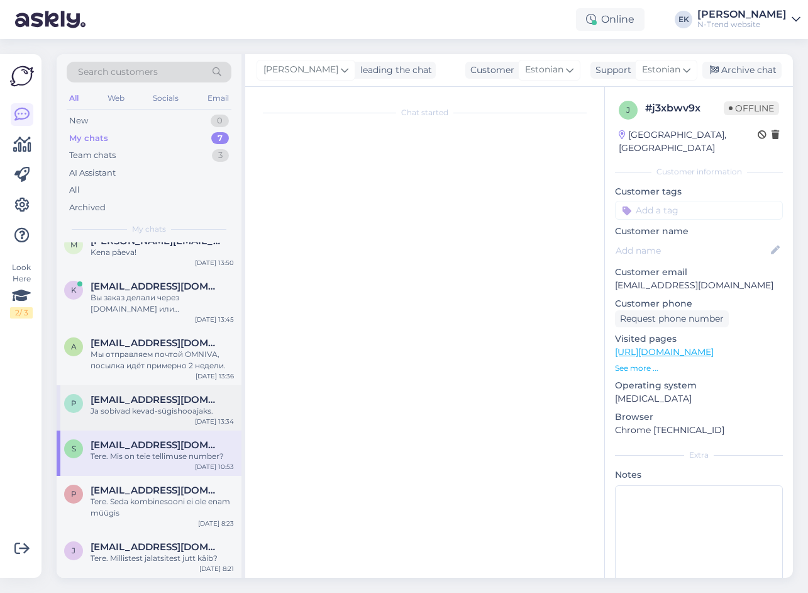
scroll to position [99, 0]
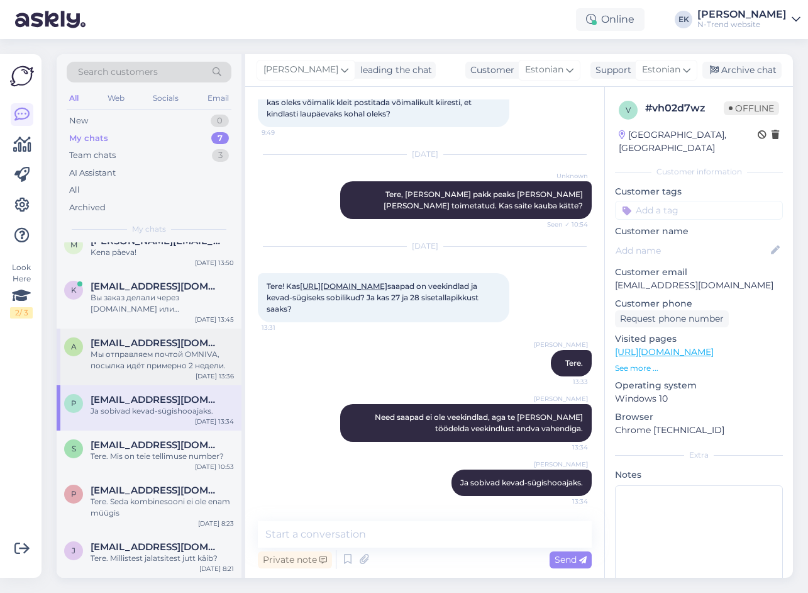
click at [145, 347] on span "[EMAIL_ADDRESS][DOMAIN_NAME]" at bounding box center [156, 342] width 131 height 11
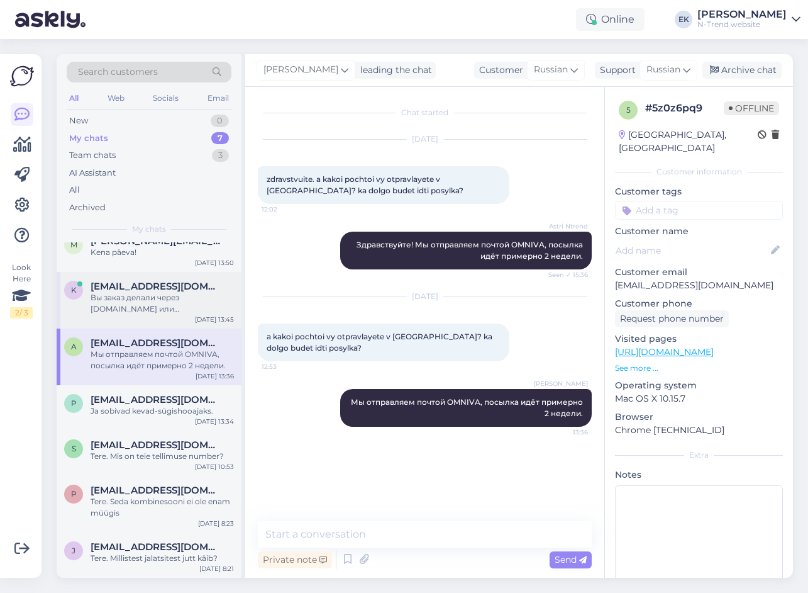
click at [109, 296] on div "Вы заказ делали через [DOMAIN_NAME] или [DOMAIN_NAME]?" at bounding box center [162, 303] width 143 height 23
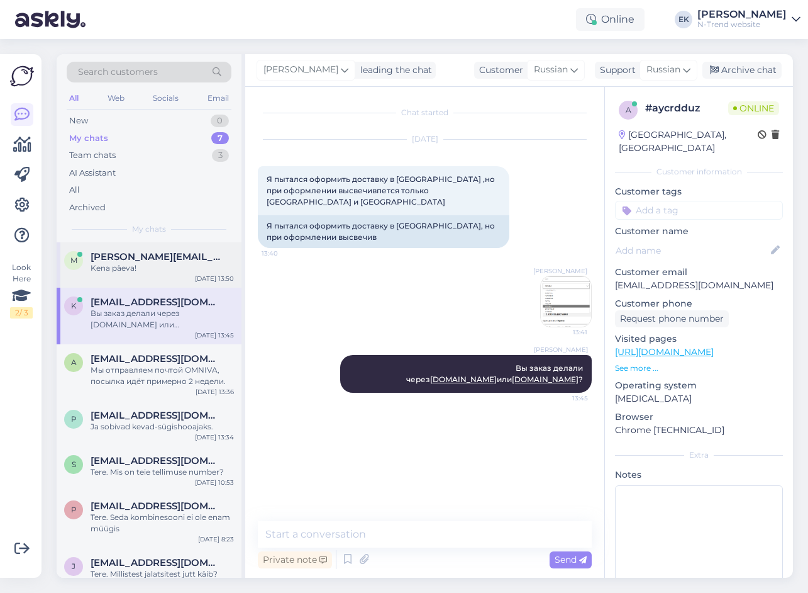
click at [120, 255] on span "[PERSON_NAME][EMAIL_ADDRESS][DOMAIN_NAME]" at bounding box center [156, 256] width 131 height 11
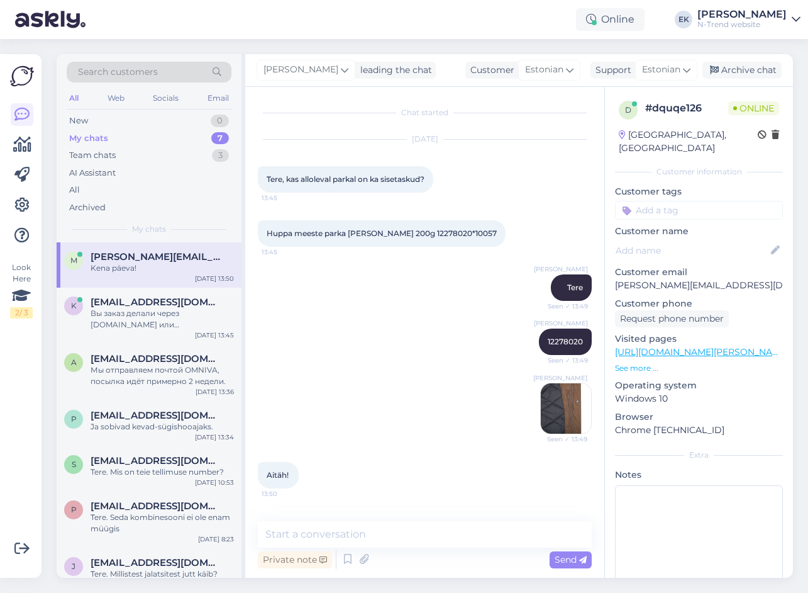
scroll to position [209, 0]
